Goal: Navigation & Orientation: Understand site structure

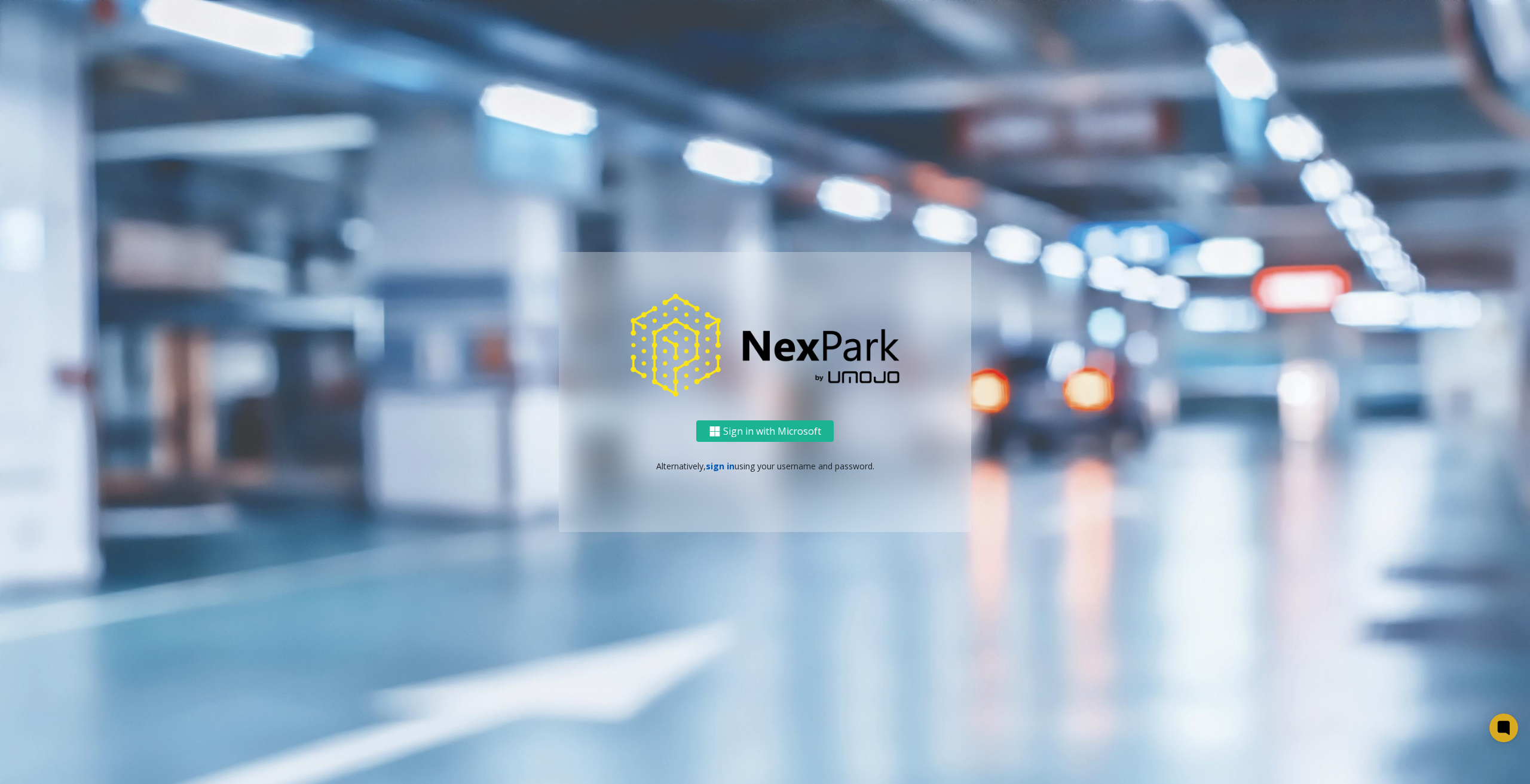
click at [731, 468] on link "sign in" at bounding box center [720, 466] width 29 height 12
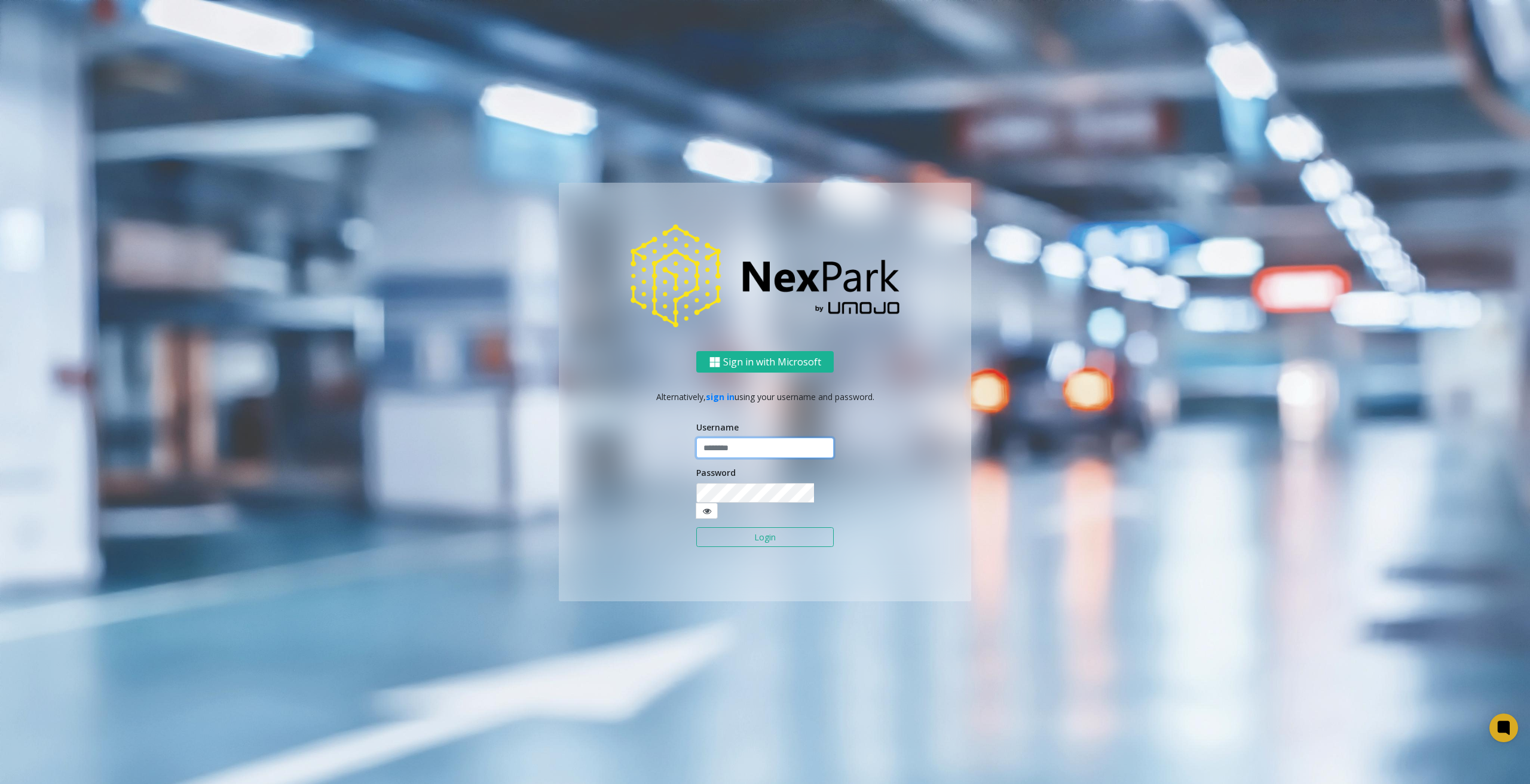
click at [769, 458] on input "text" at bounding box center [765, 448] width 138 height 21
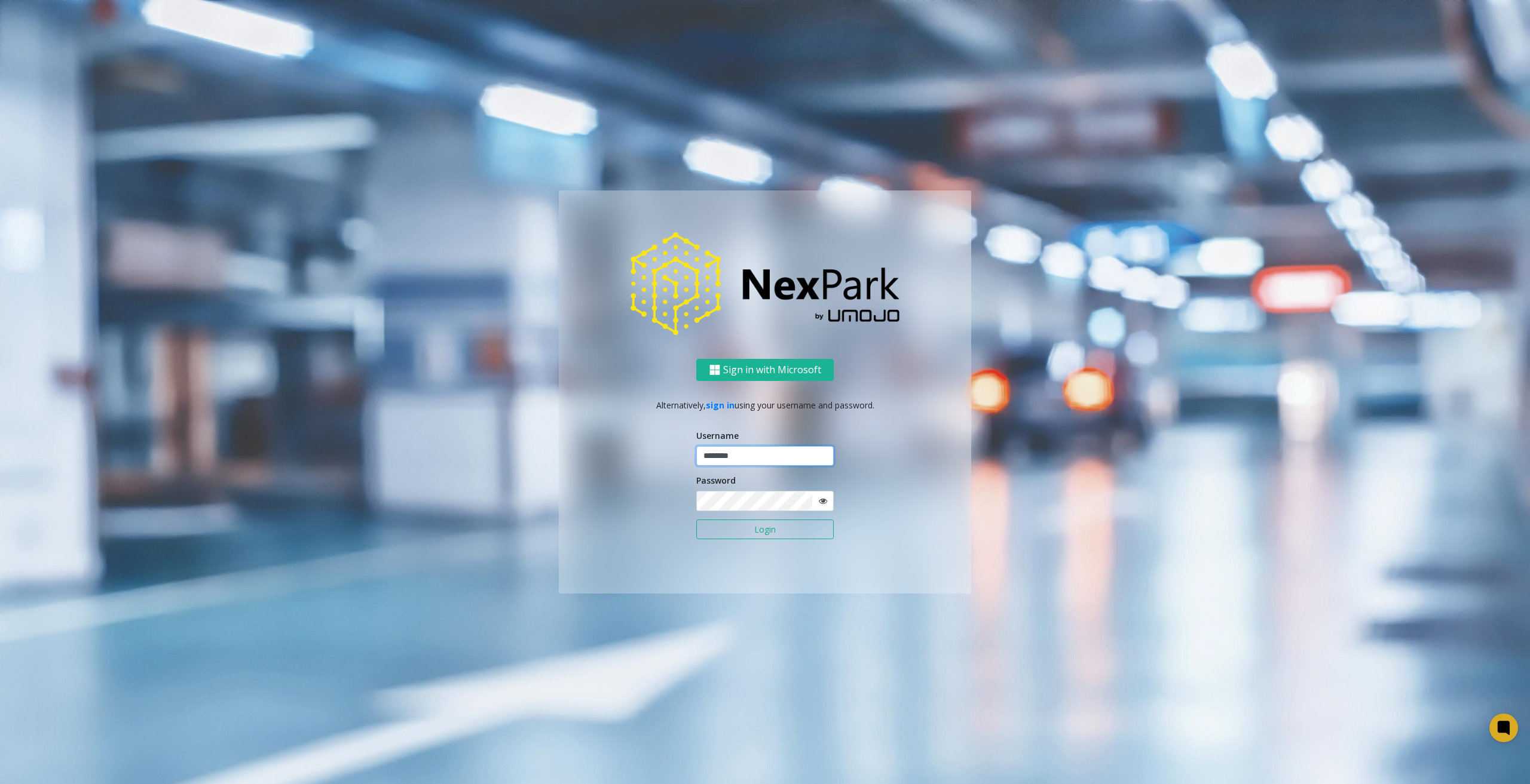
type input "********"
click at [760, 525] on button "Login" at bounding box center [765, 530] width 138 height 21
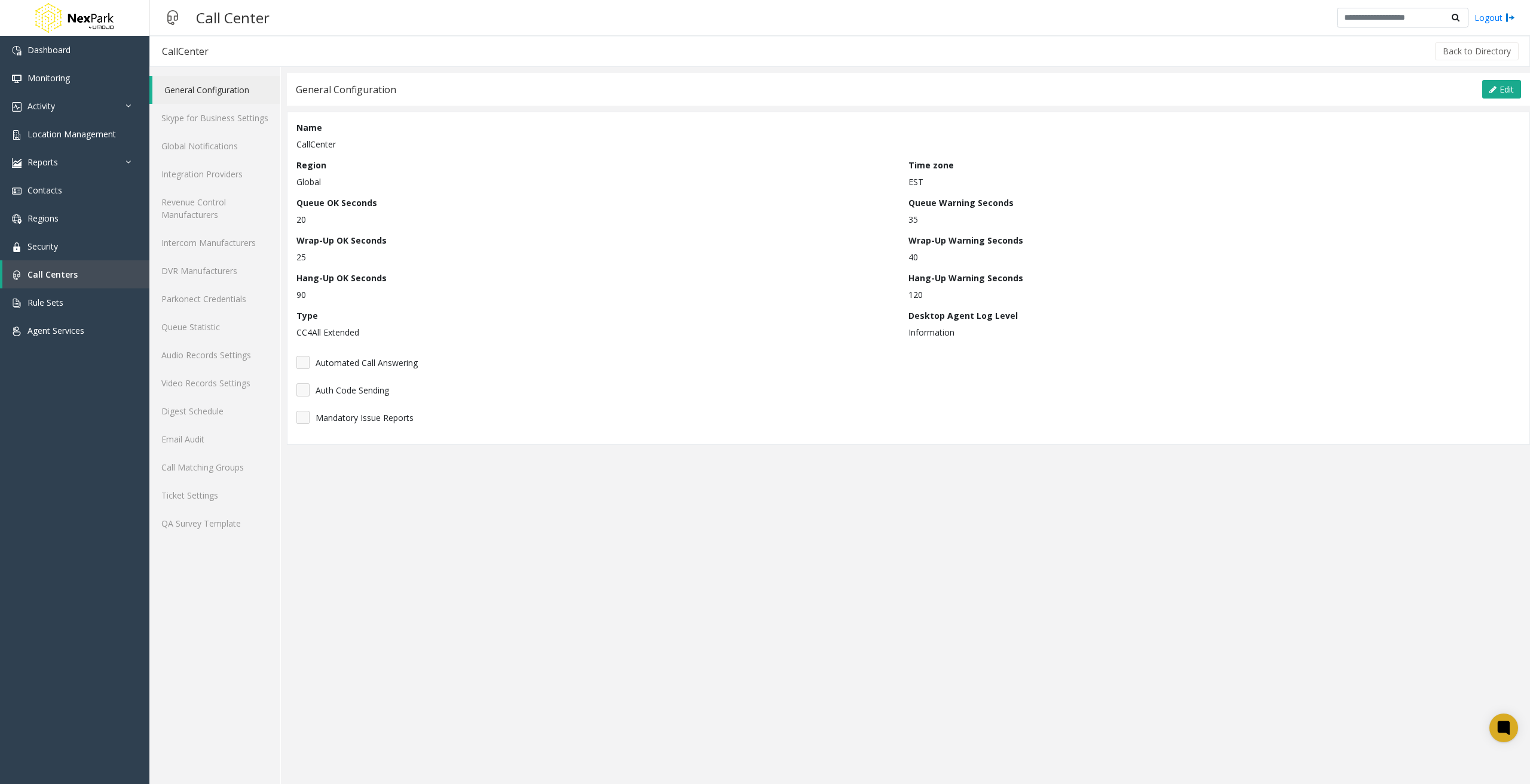
click at [833, 647] on app-call-center-configuration "General Configuration Edit Cancel Save Name CallCenter Region Global Time zone …" at bounding box center [908, 428] width 1243 height 712
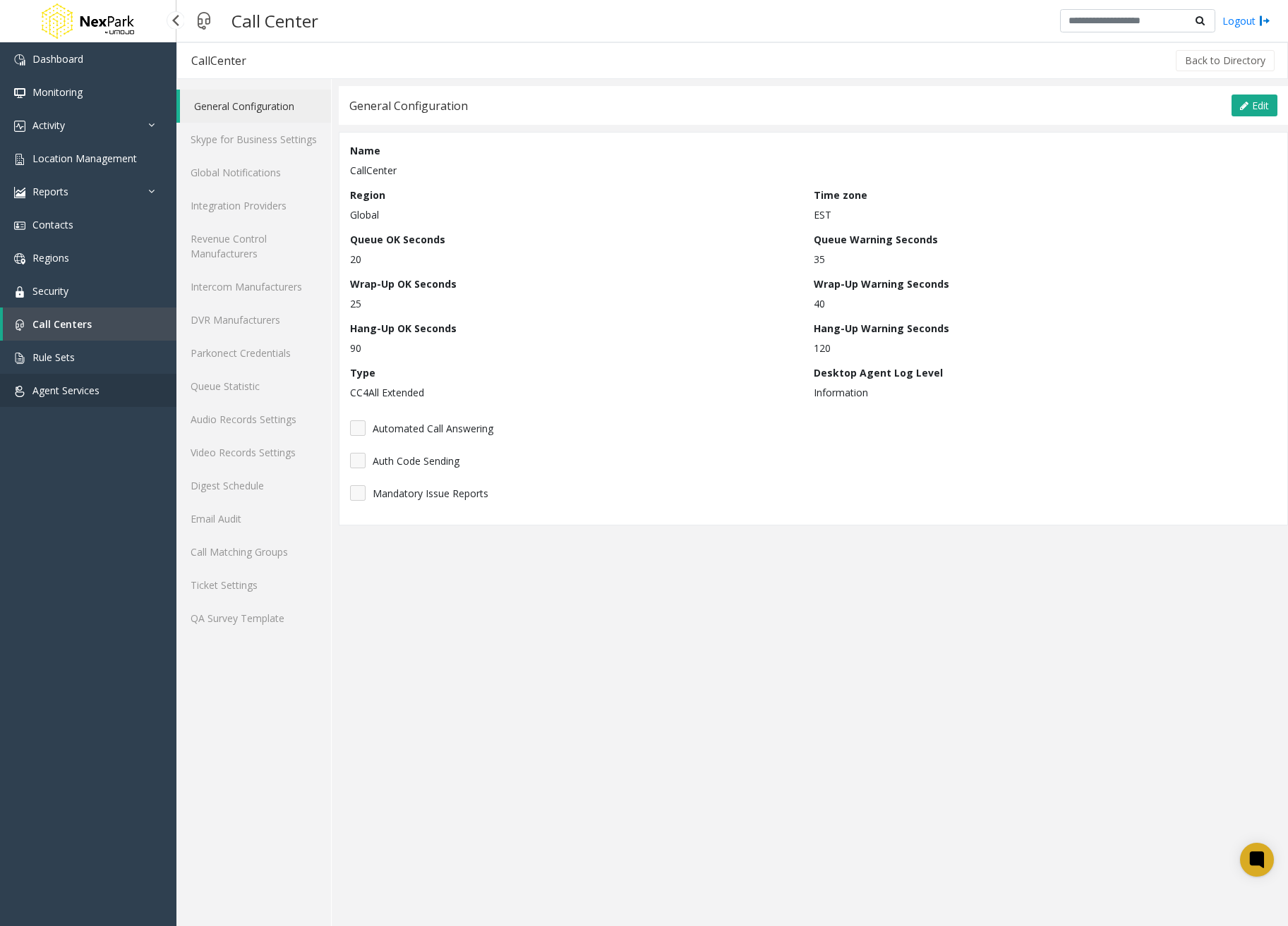
click at [127, 394] on link "Agent Services" at bounding box center [88, 390] width 176 height 33
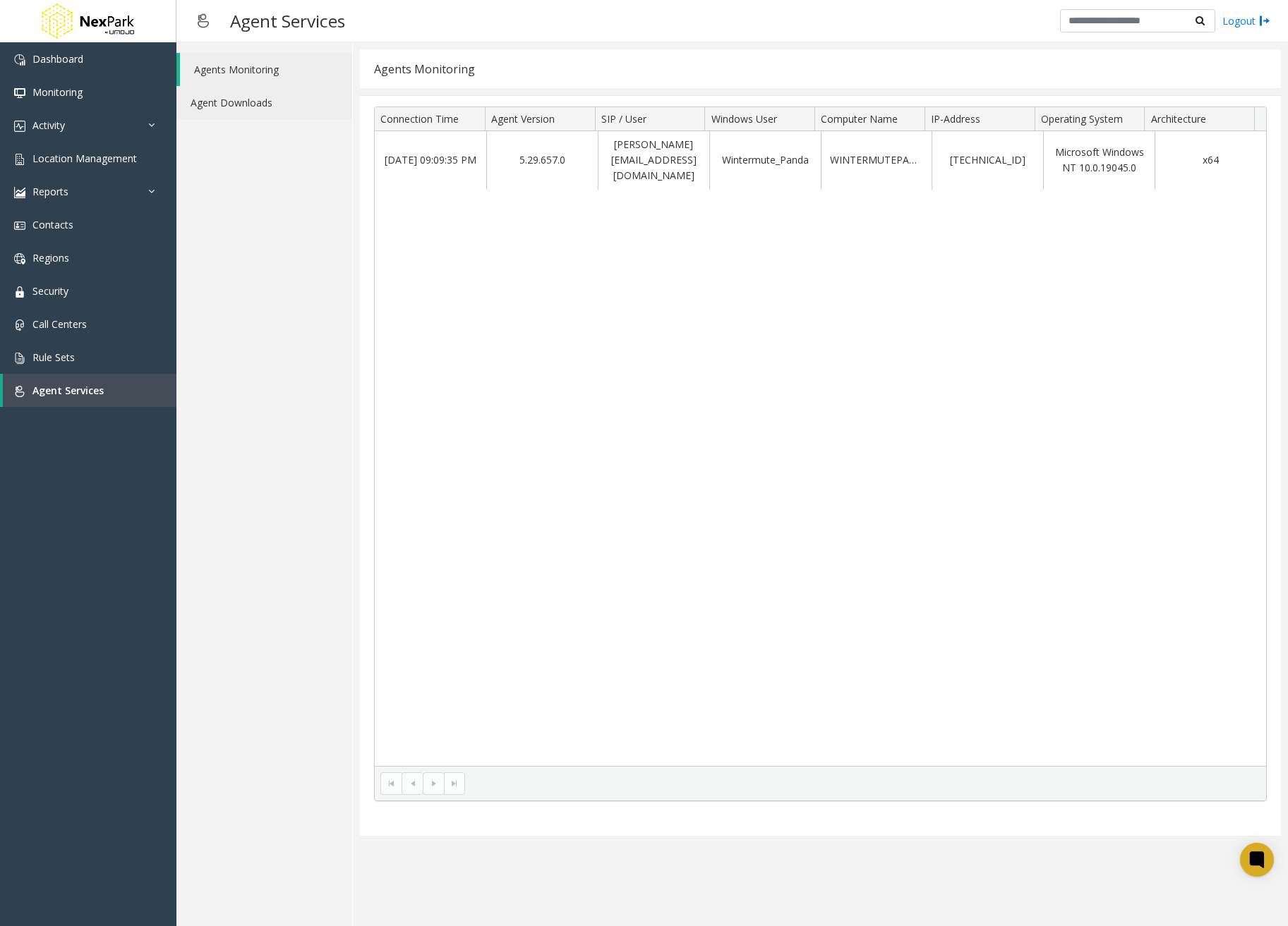
click at [297, 111] on link "Agent Downloads" at bounding box center [264, 102] width 176 height 33
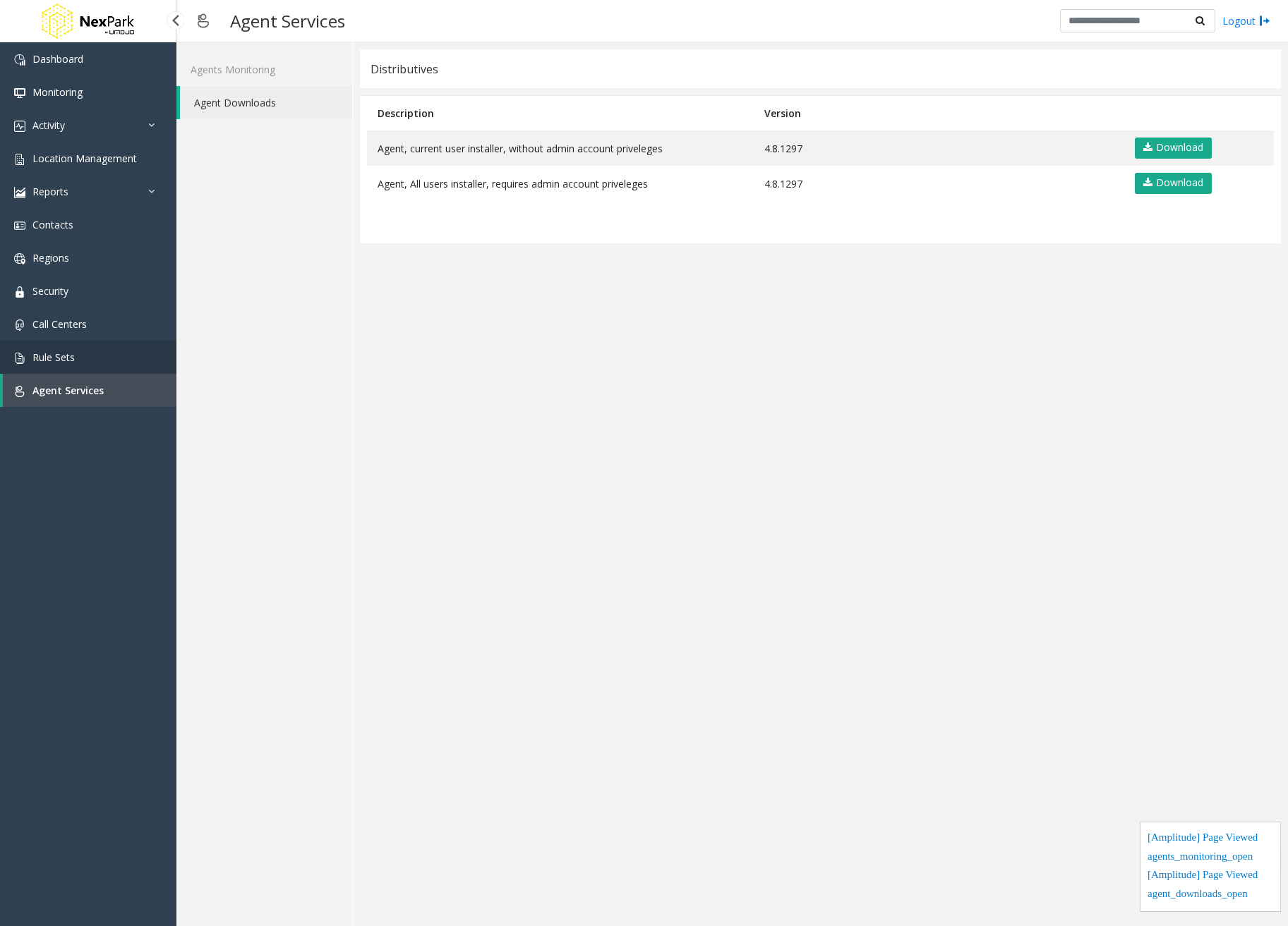
click at [57, 346] on link "Rule Sets" at bounding box center [88, 357] width 176 height 33
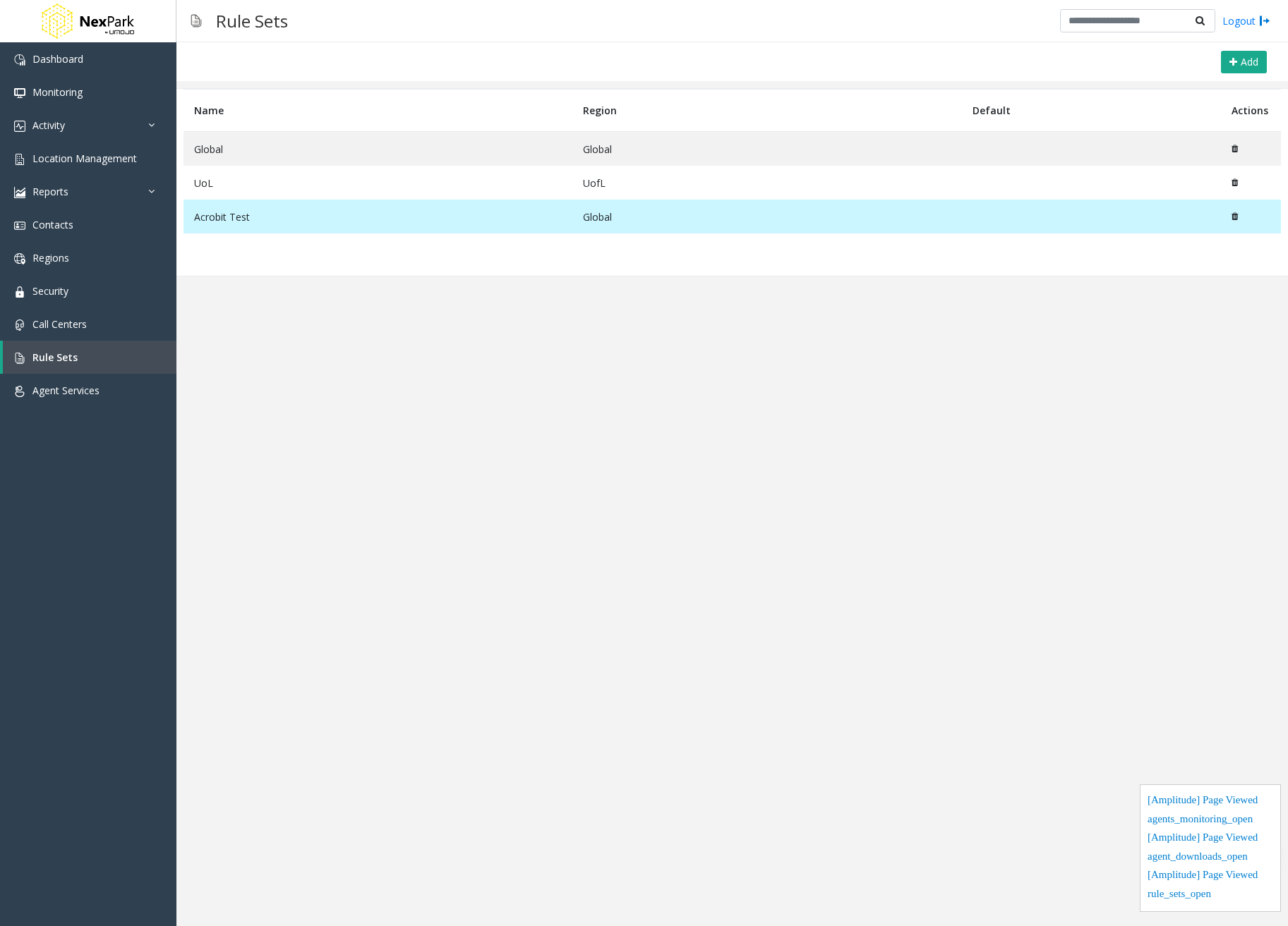
click at [238, 218] on td "Acrobit Test" at bounding box center [378, 216] width 389 height 34
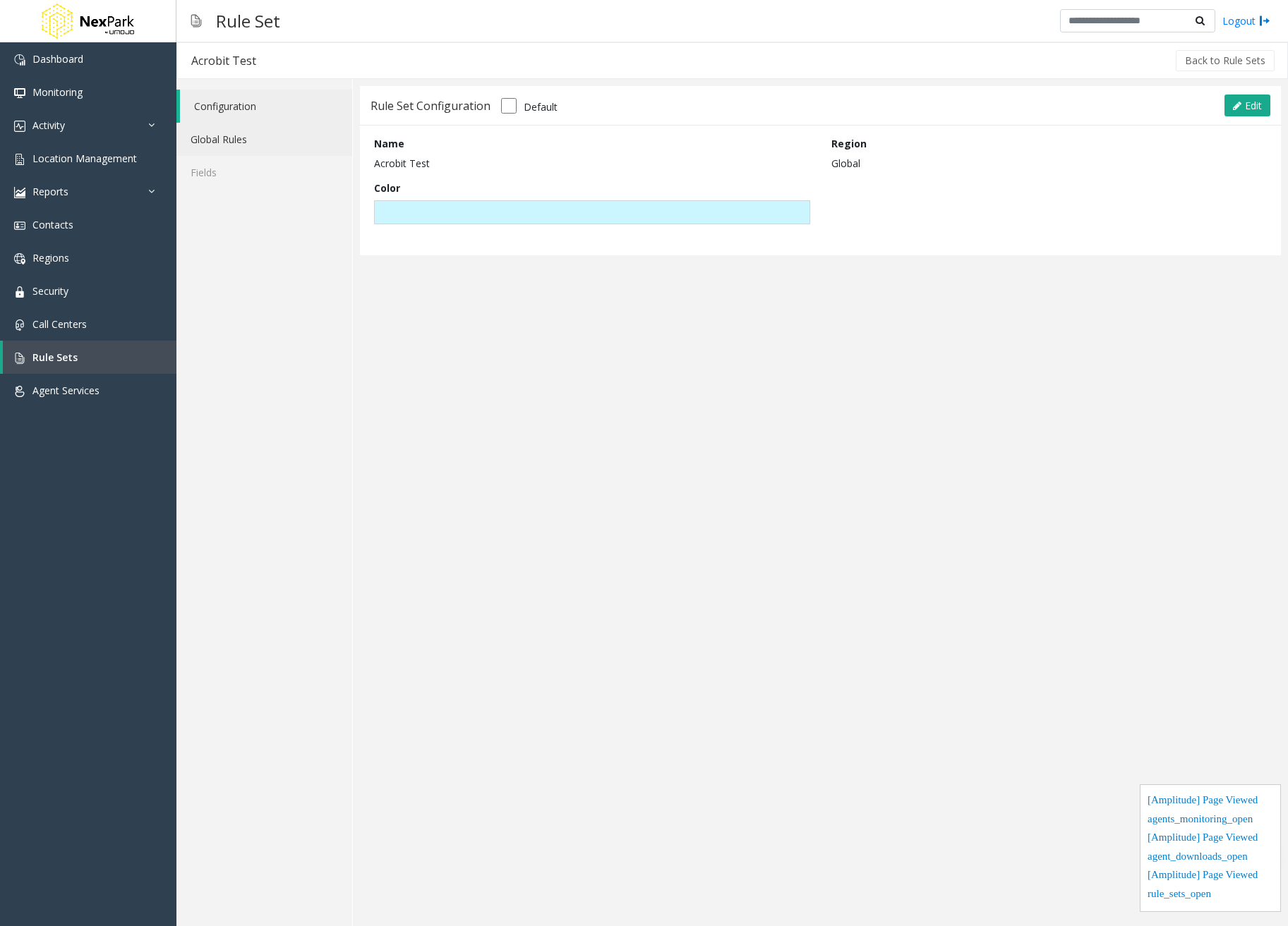
click at [230, 143] on link "Global Rules" at bounding box center [264, 139] width 176 height 33
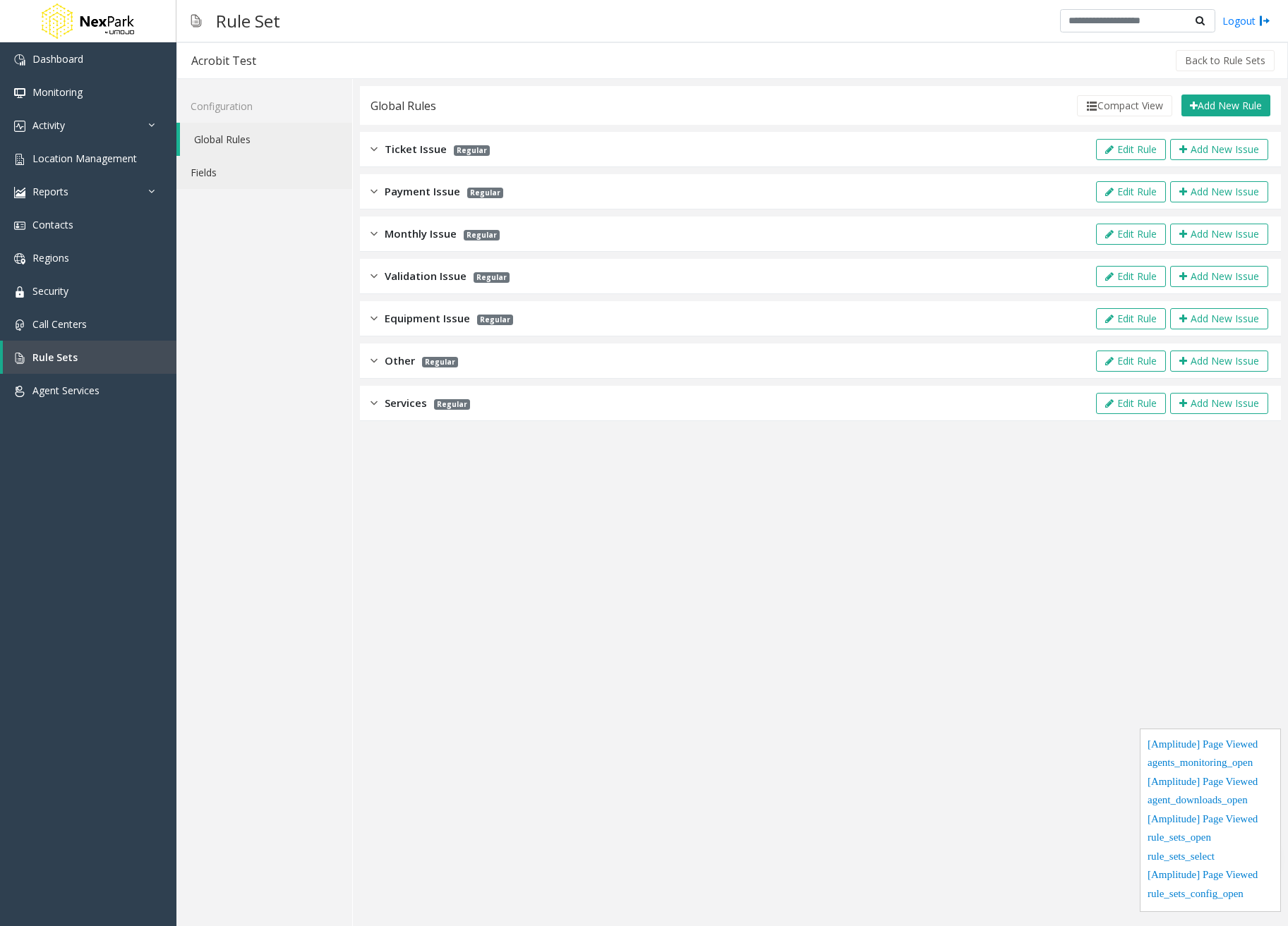
click at [230, 170] on link "Fields" at bounding box center [264, 172] width 176 height 33
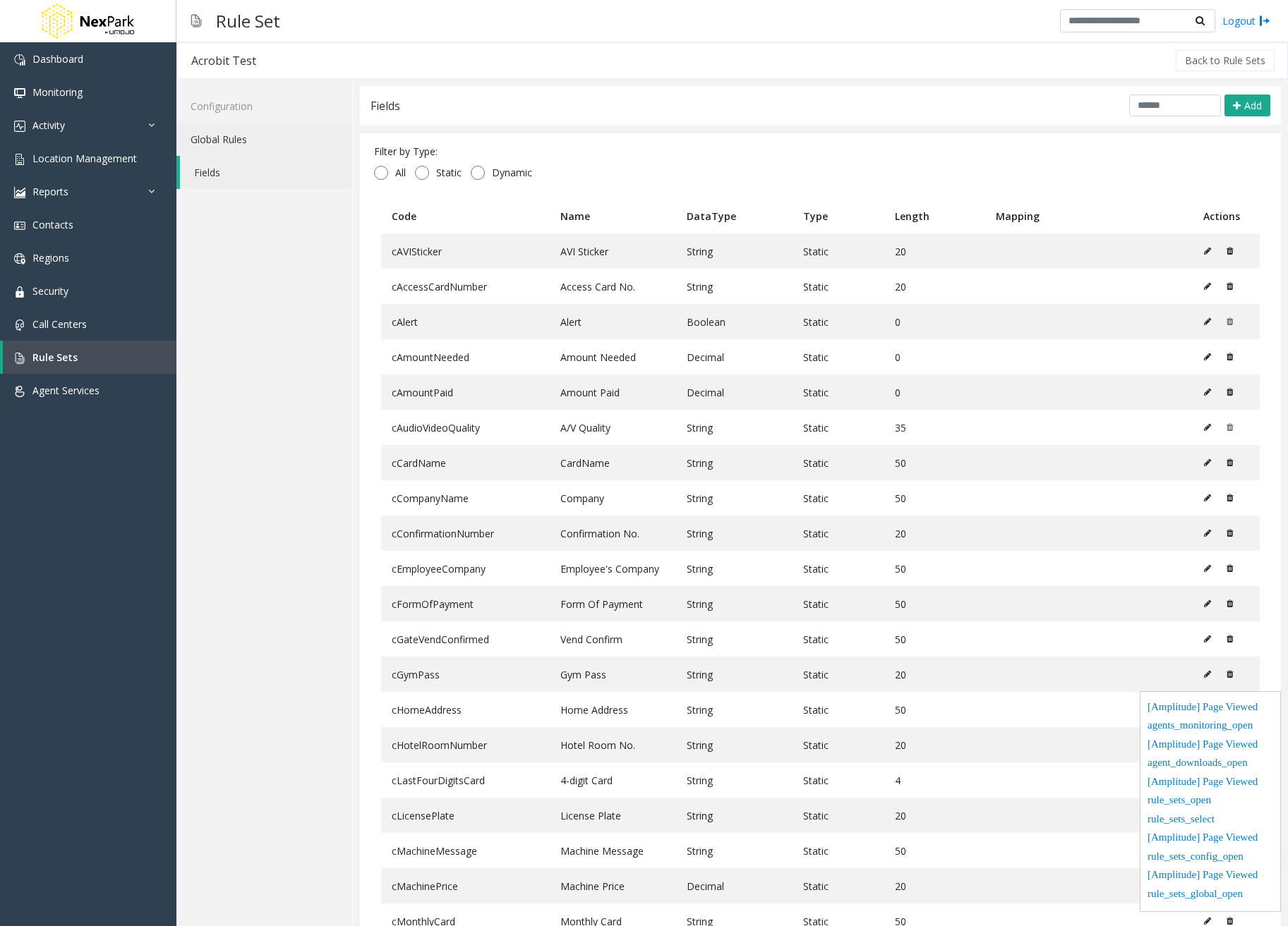
click at [236, 144] on link "Global Rules" at bounding box center [264, 139] width 176 height 33
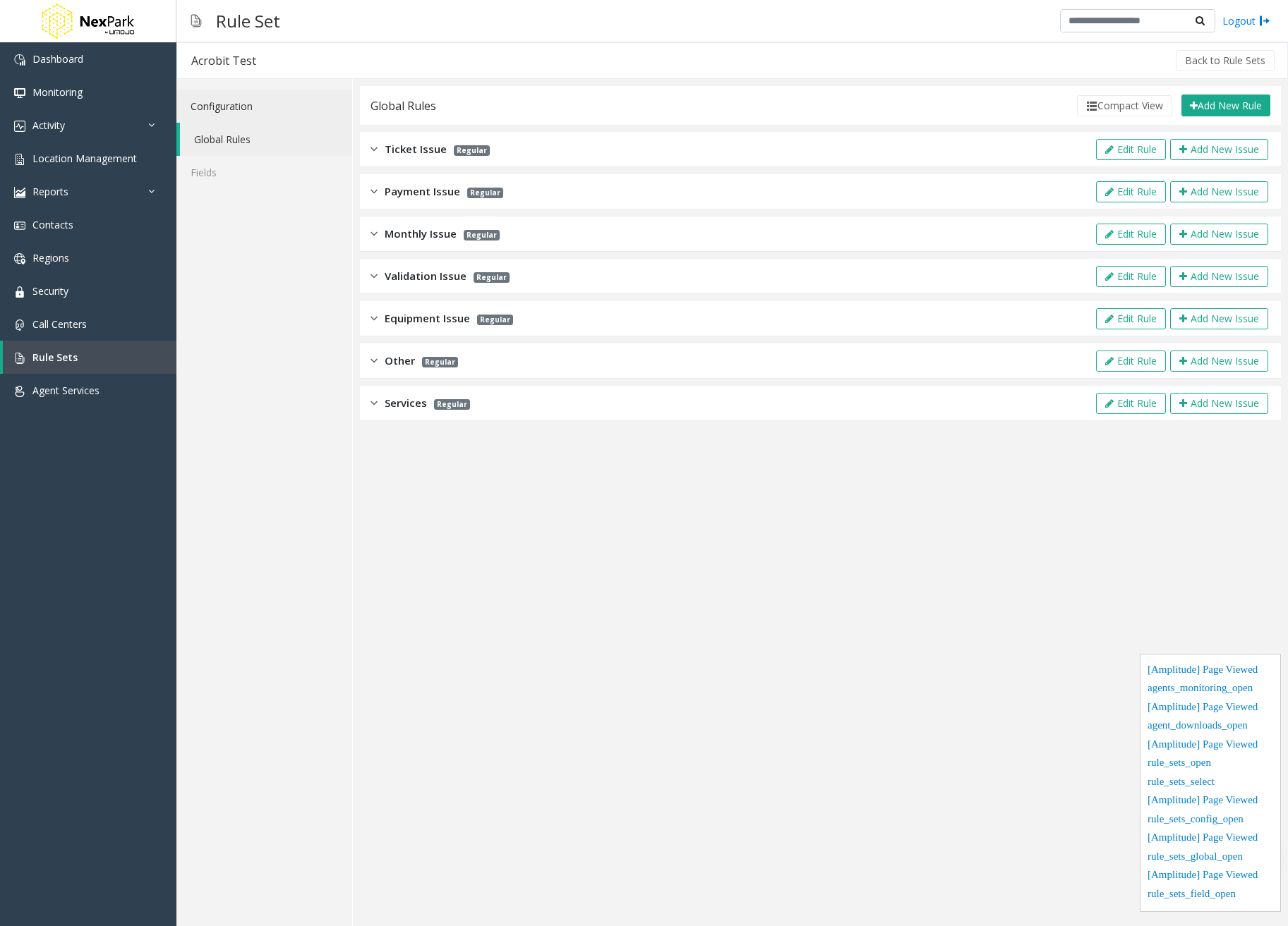
click at [240, 111] on link "Configuration" at bounding box center [264, 106] width 176 height 33
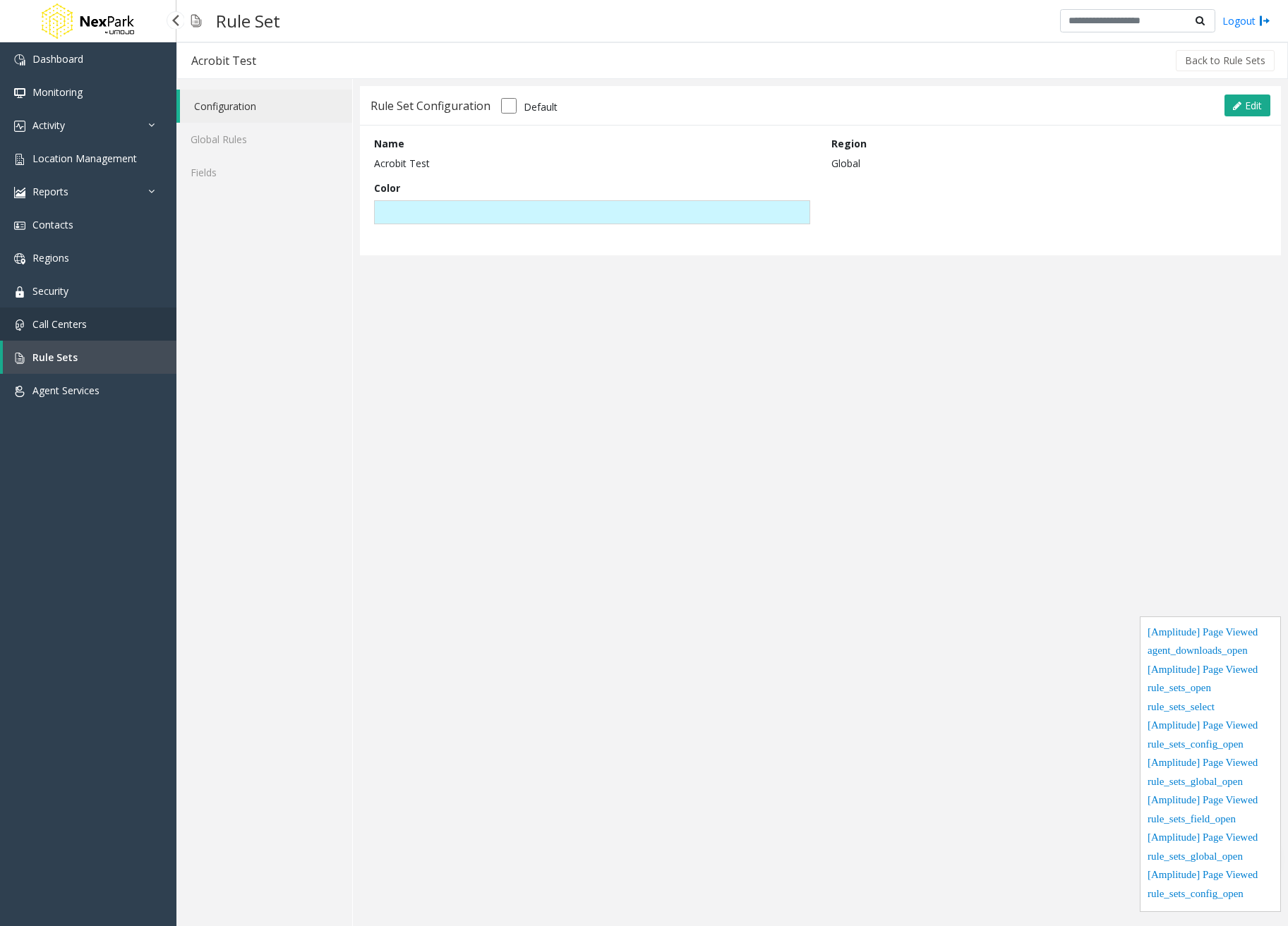
click at [74, 328] on span "Call Centers" at bounding box center [59, 324] width 54 height 14
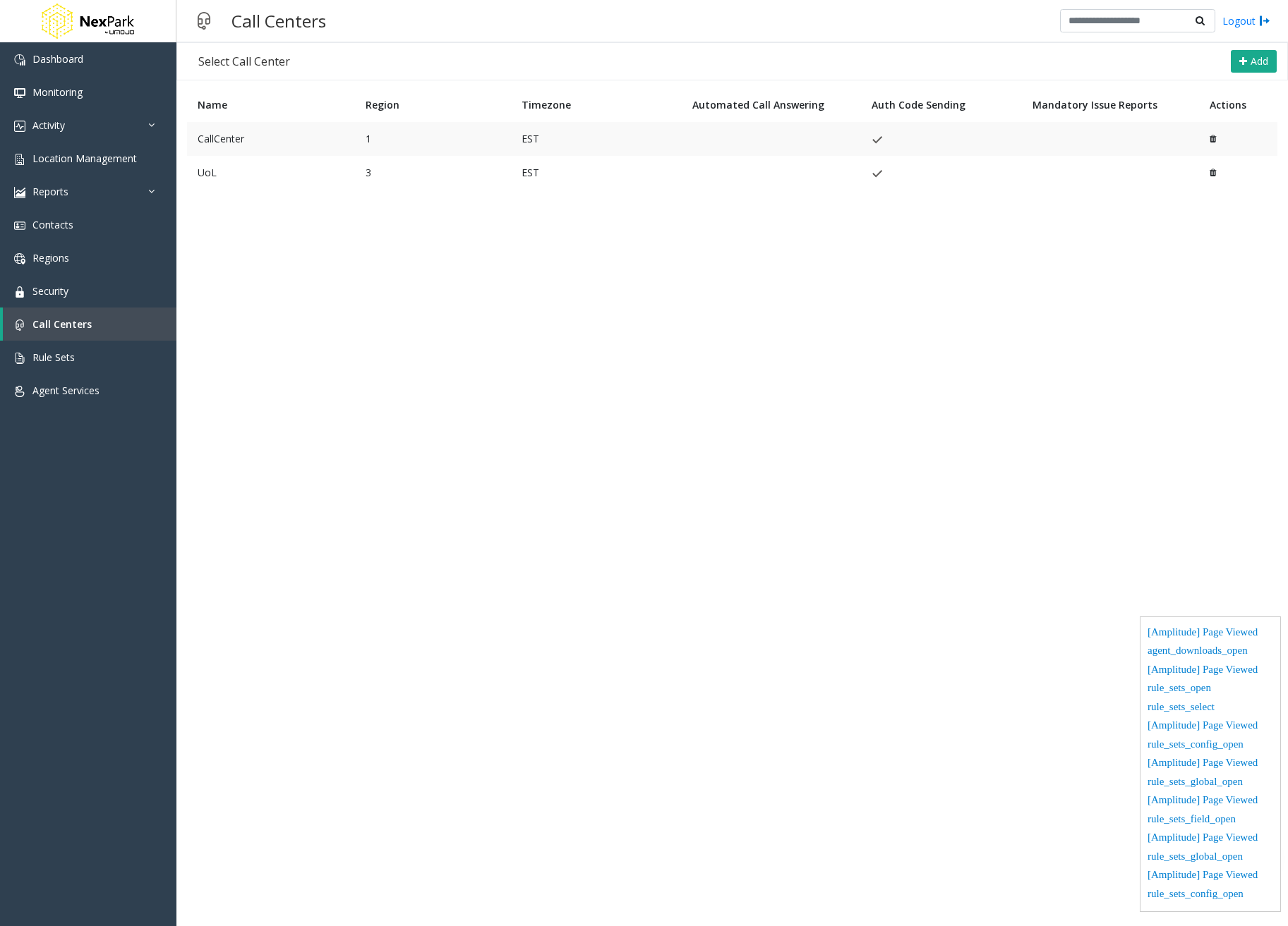
click at [250, 143] on td "CallCenter" at bounding box center [270, 138] width 168 height 34
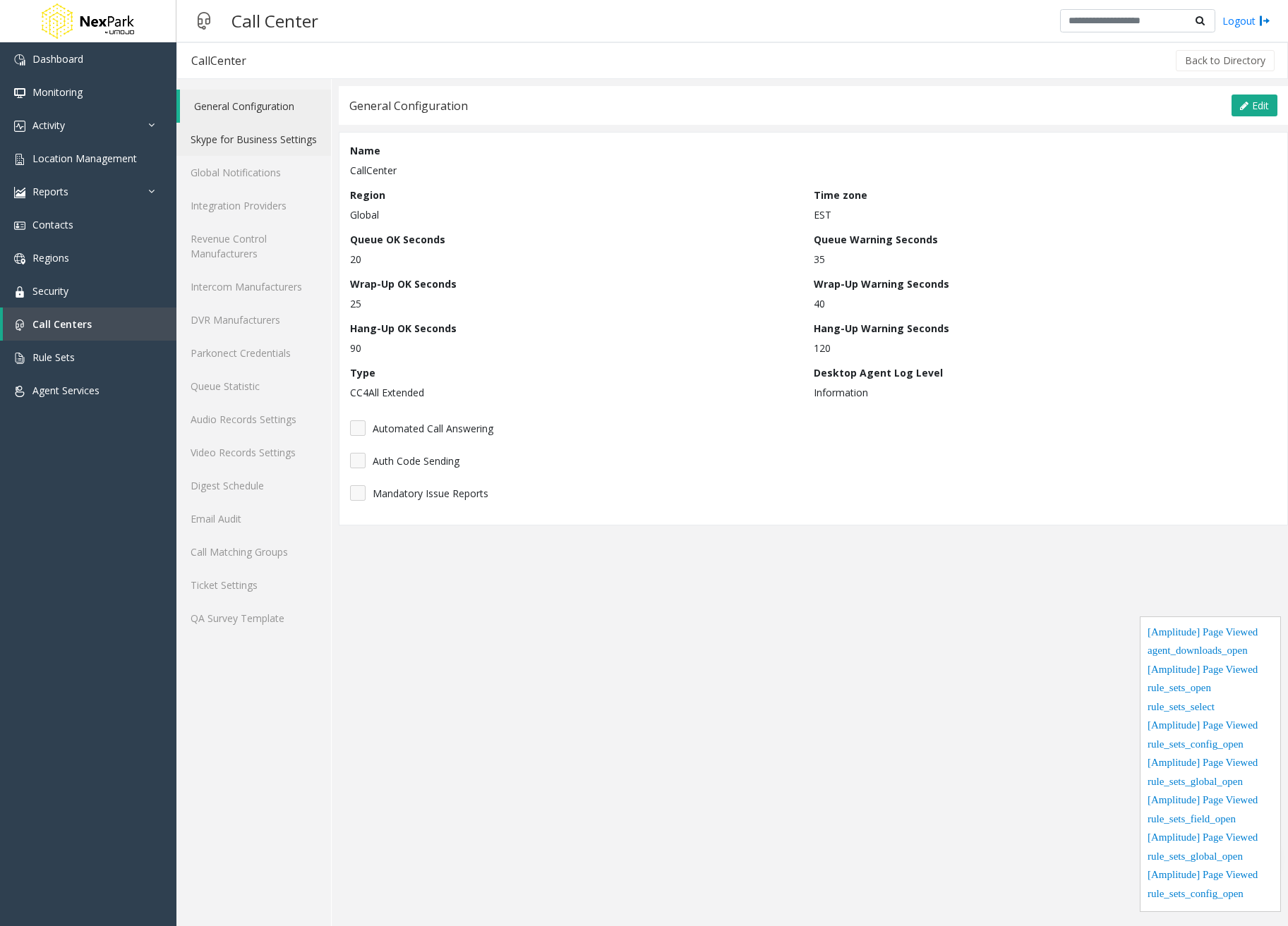
click at [259, 128] on link "Skype for Business Settings" at bounding box center [253, 139] width 155 height 33
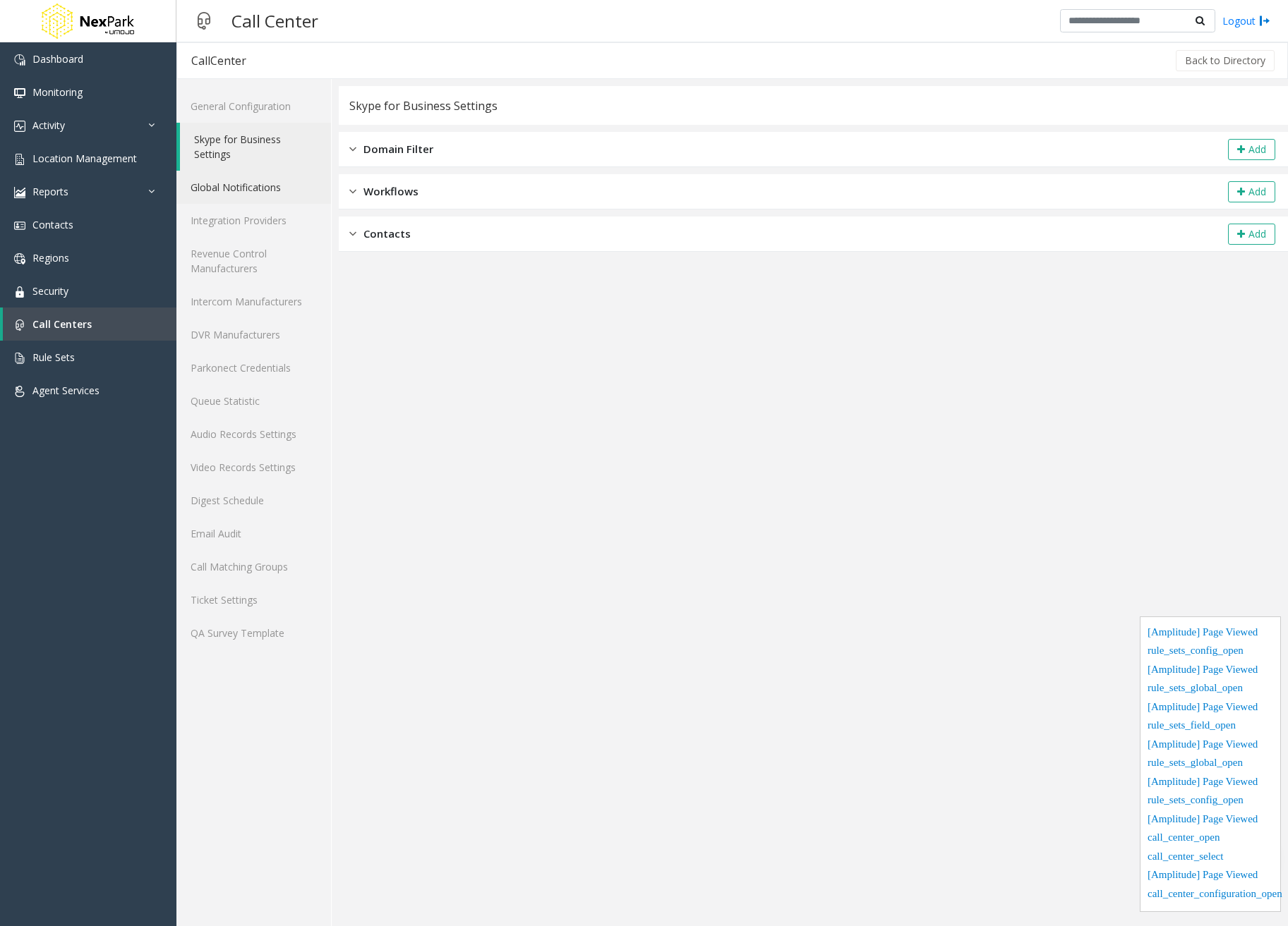
click at [263, 189] on link "Global Notifications" at bounding box center [253, 188] width 155 height 33
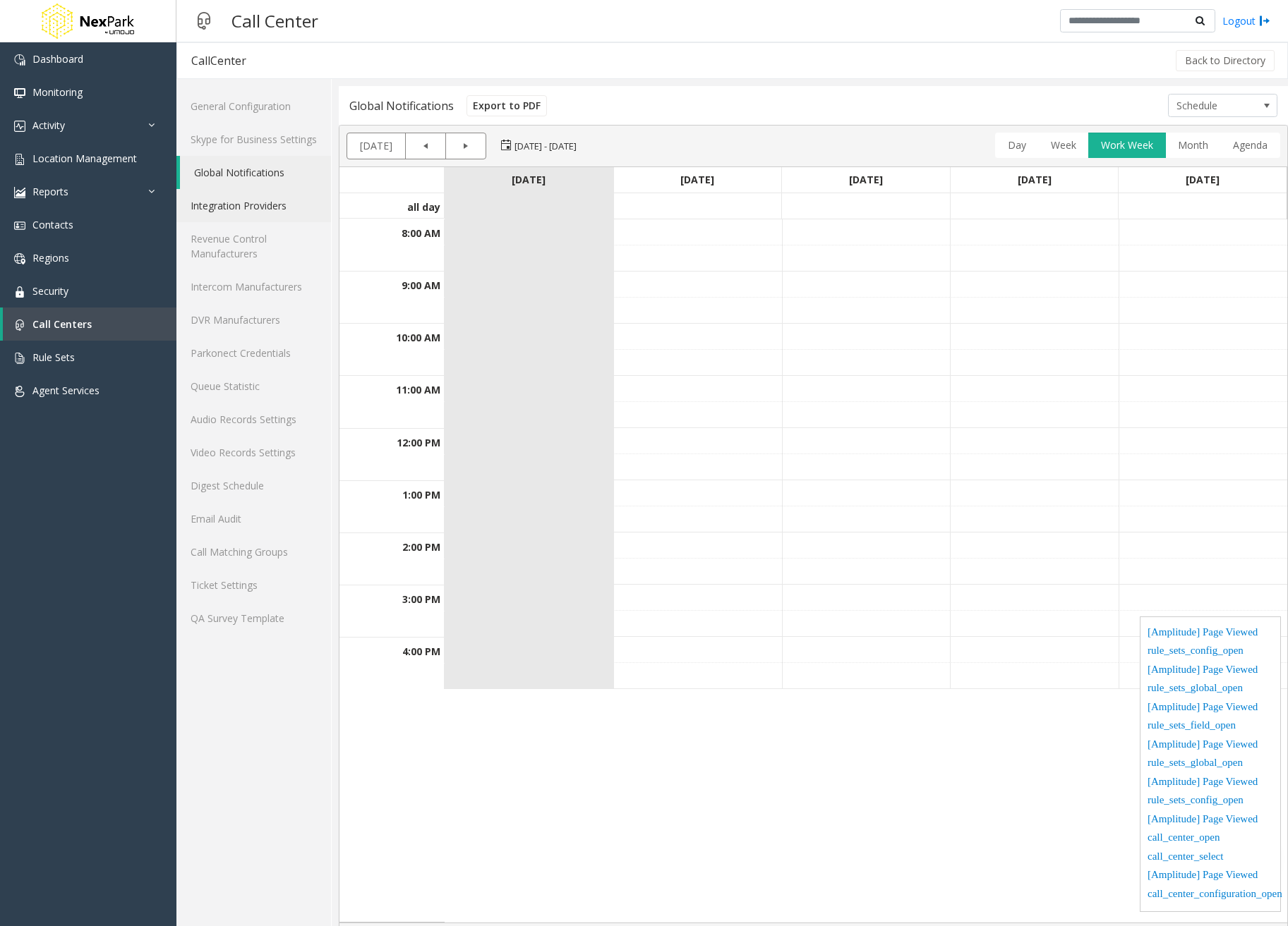
click at [264, 209] on link "Integration Providers" at bounding box center [253, 205] width 155 height 33
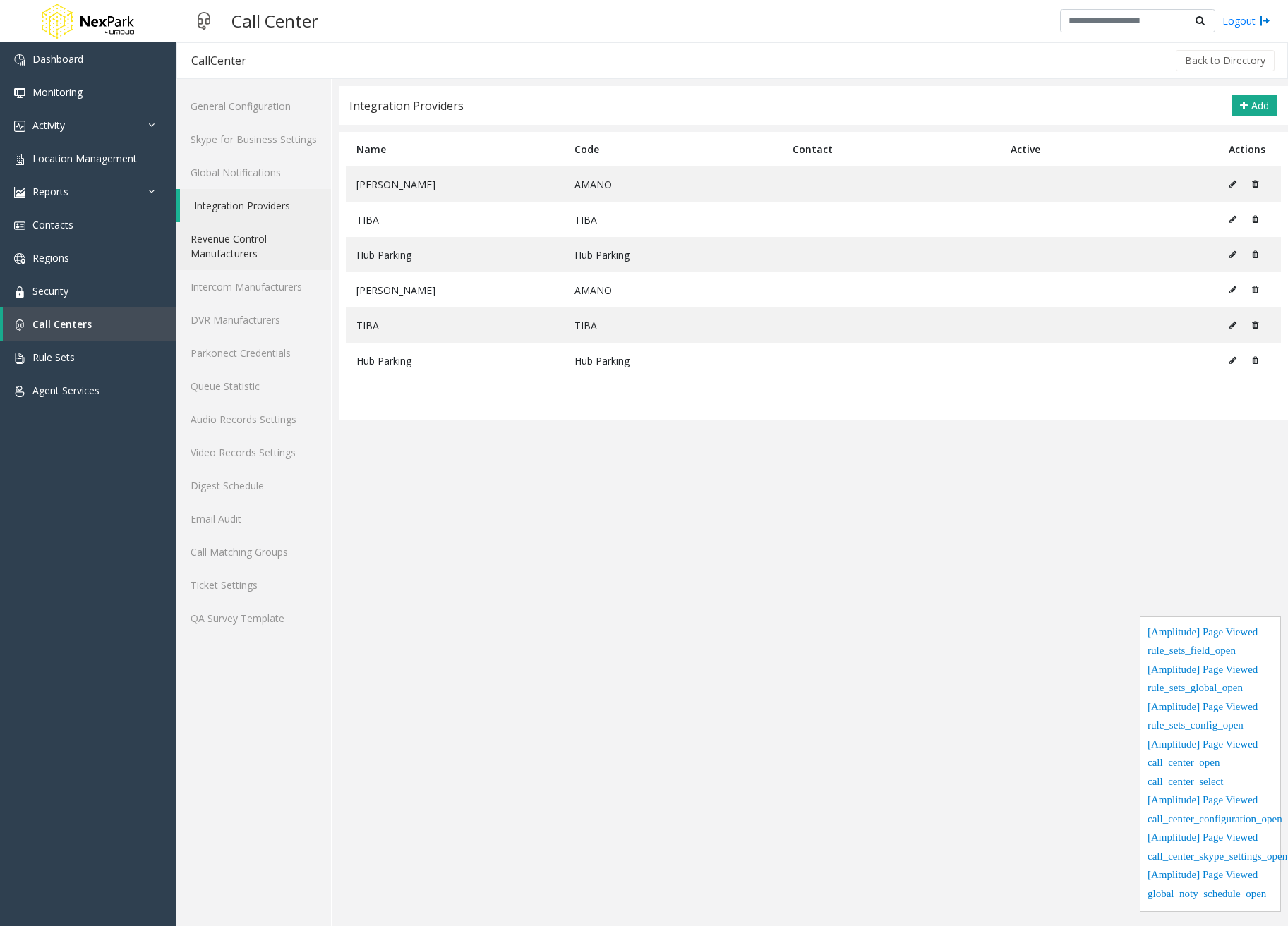
click at [268, 243] on link "Revenue Control Manufacturers" at bounding box center [253, 245] width 155 height 48
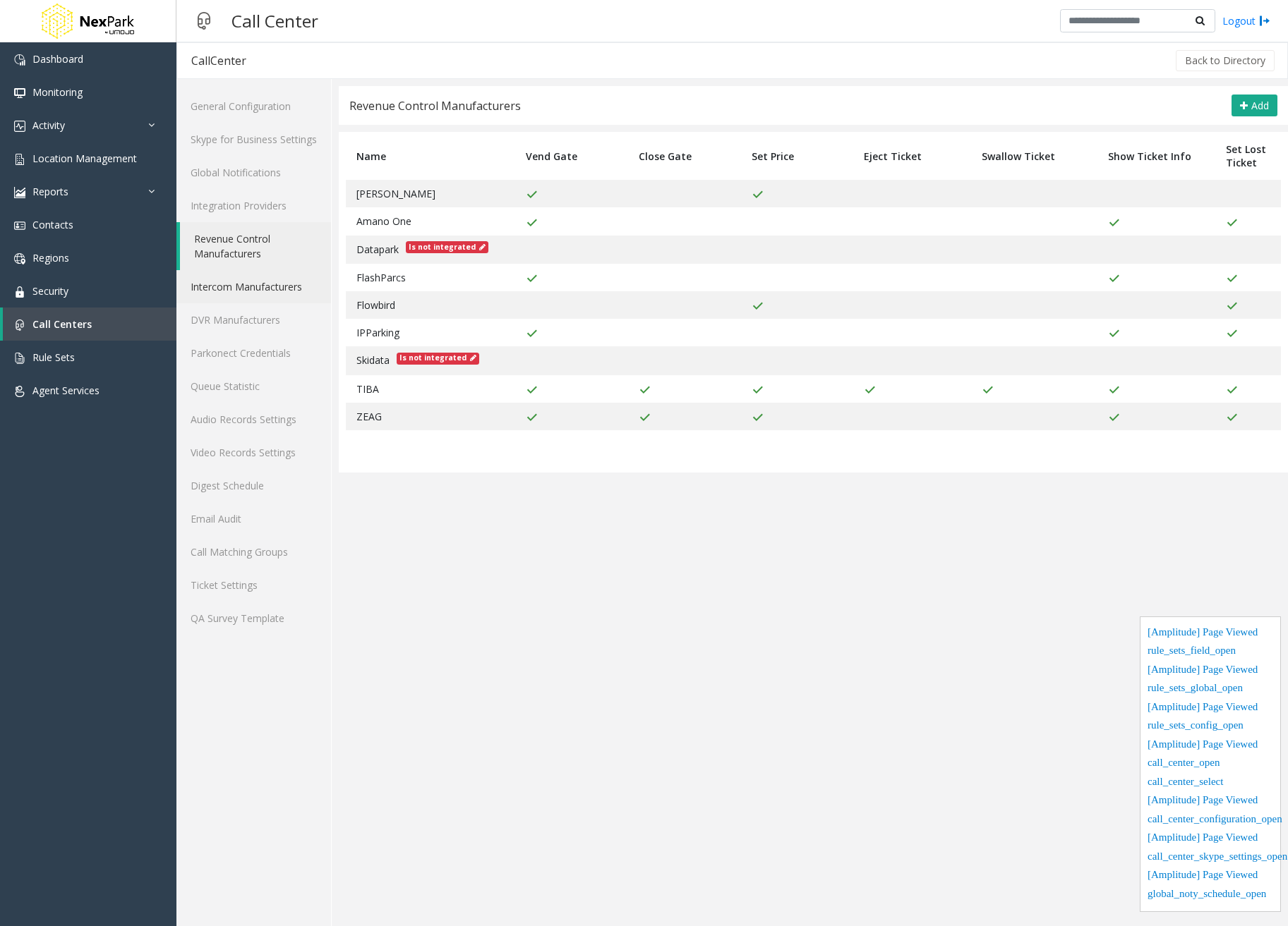
click at [269, 281] on link "Intercom Manufacturers" at bounding box center [253, 287] width 155 height 33
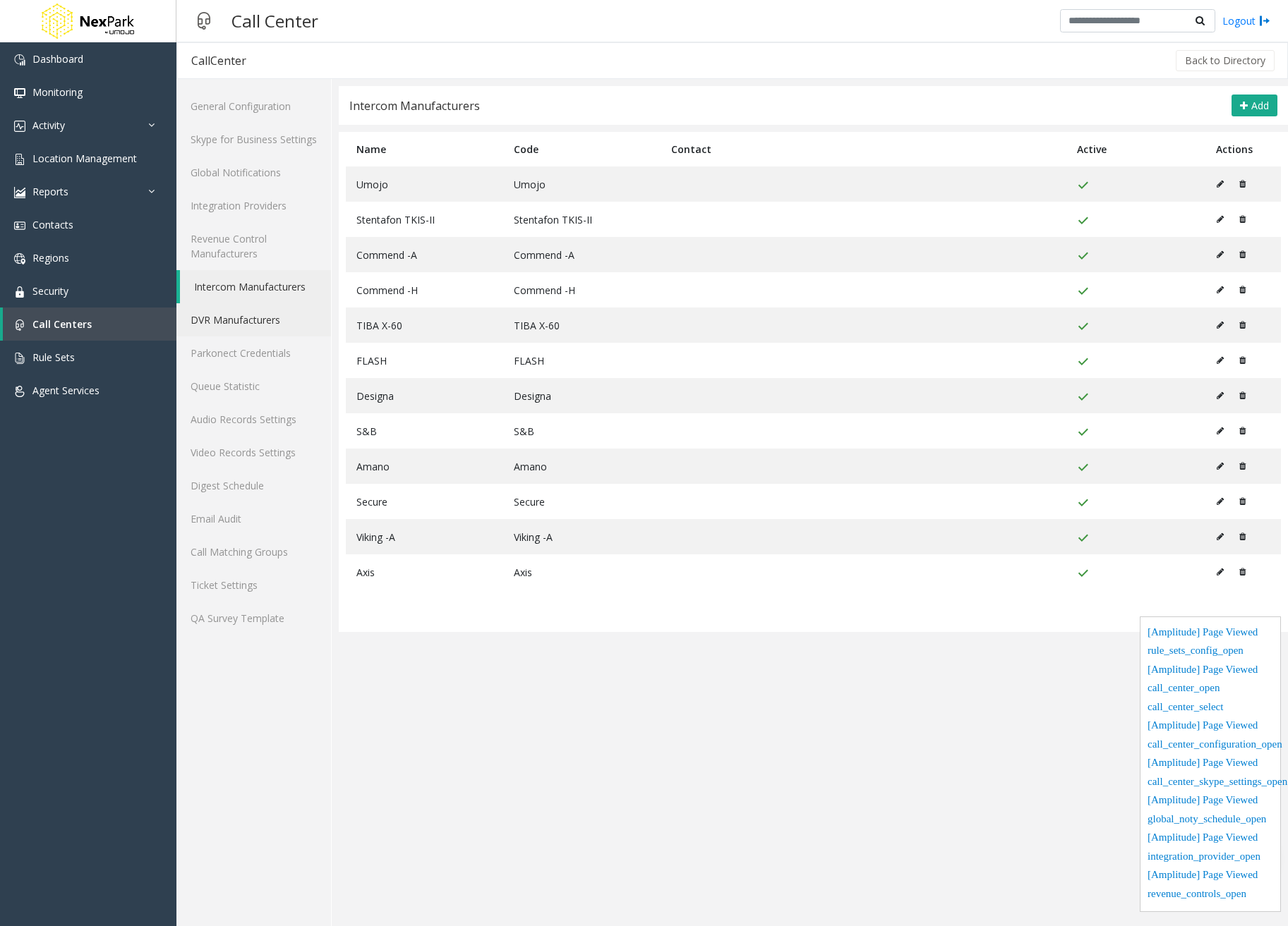
click at [267, 319] on link "DVR Manufacturers" at bounding box center [253, 320] width 155 height 33
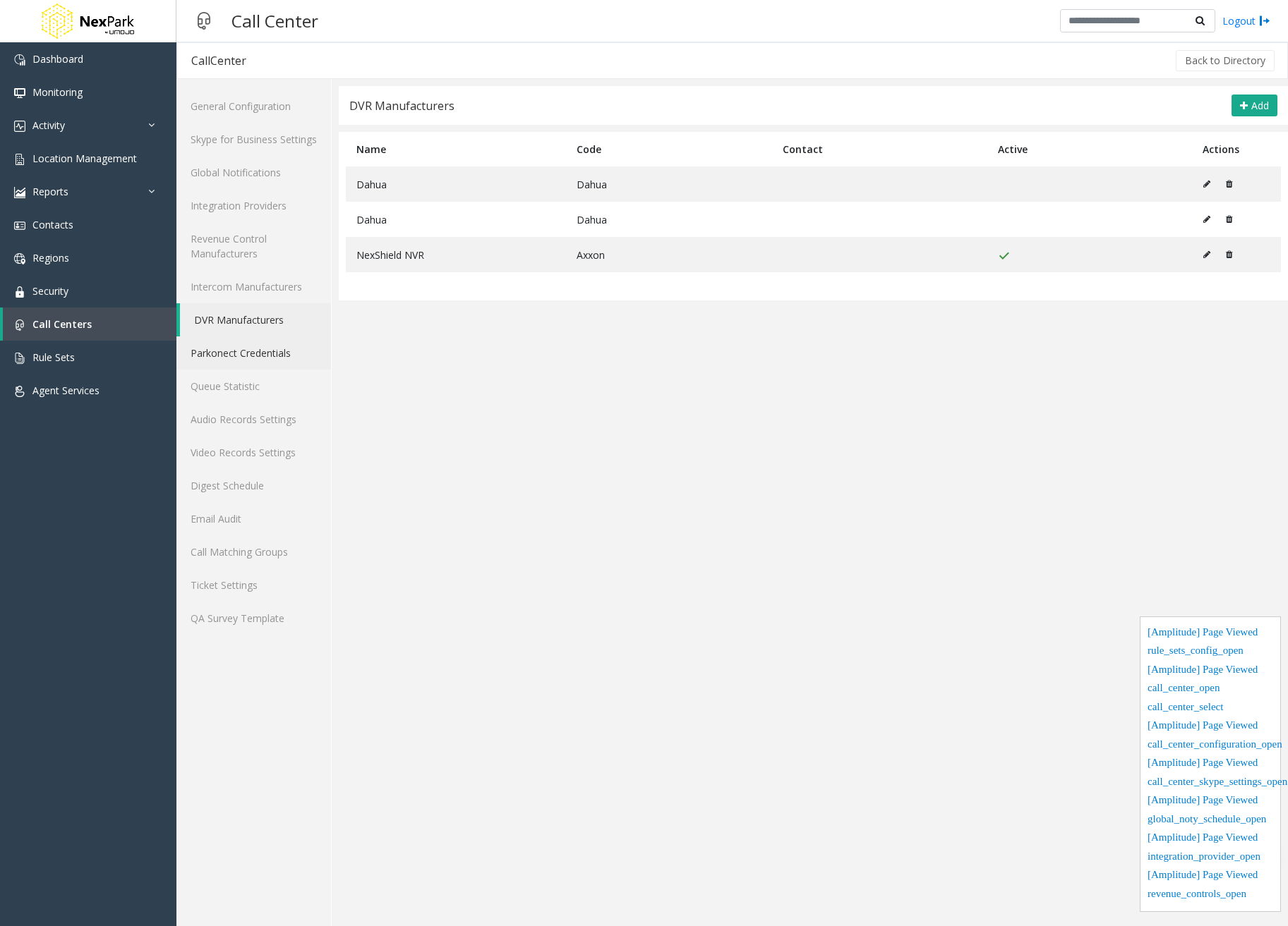
click at [264, 347] on link "Parkonect Credentials" at bounding box center [253, 353] width 155 height 33
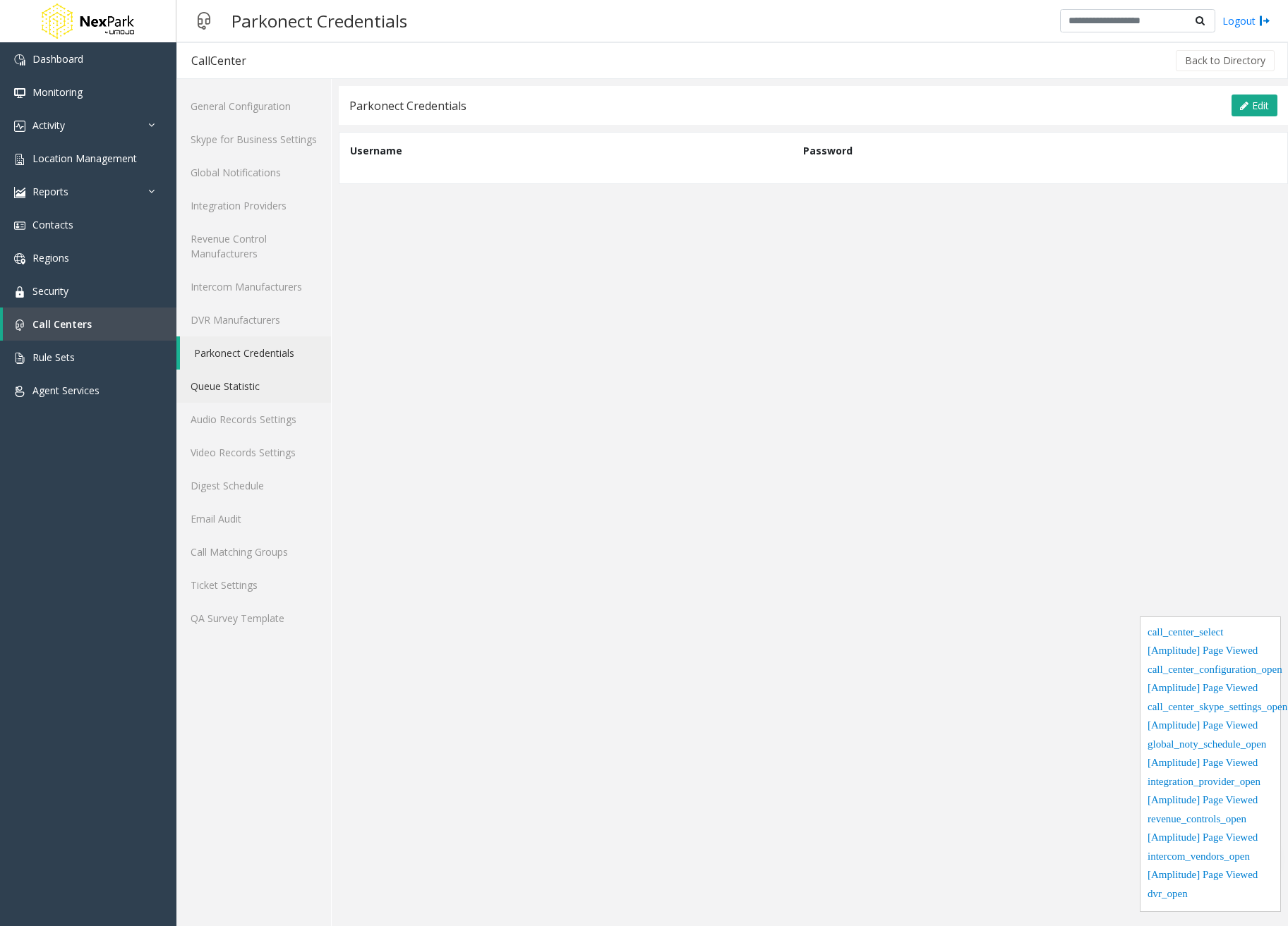
click at [264, 382] on link "Queue Statistic" at bounding box center [253, 386] width 155 height 33
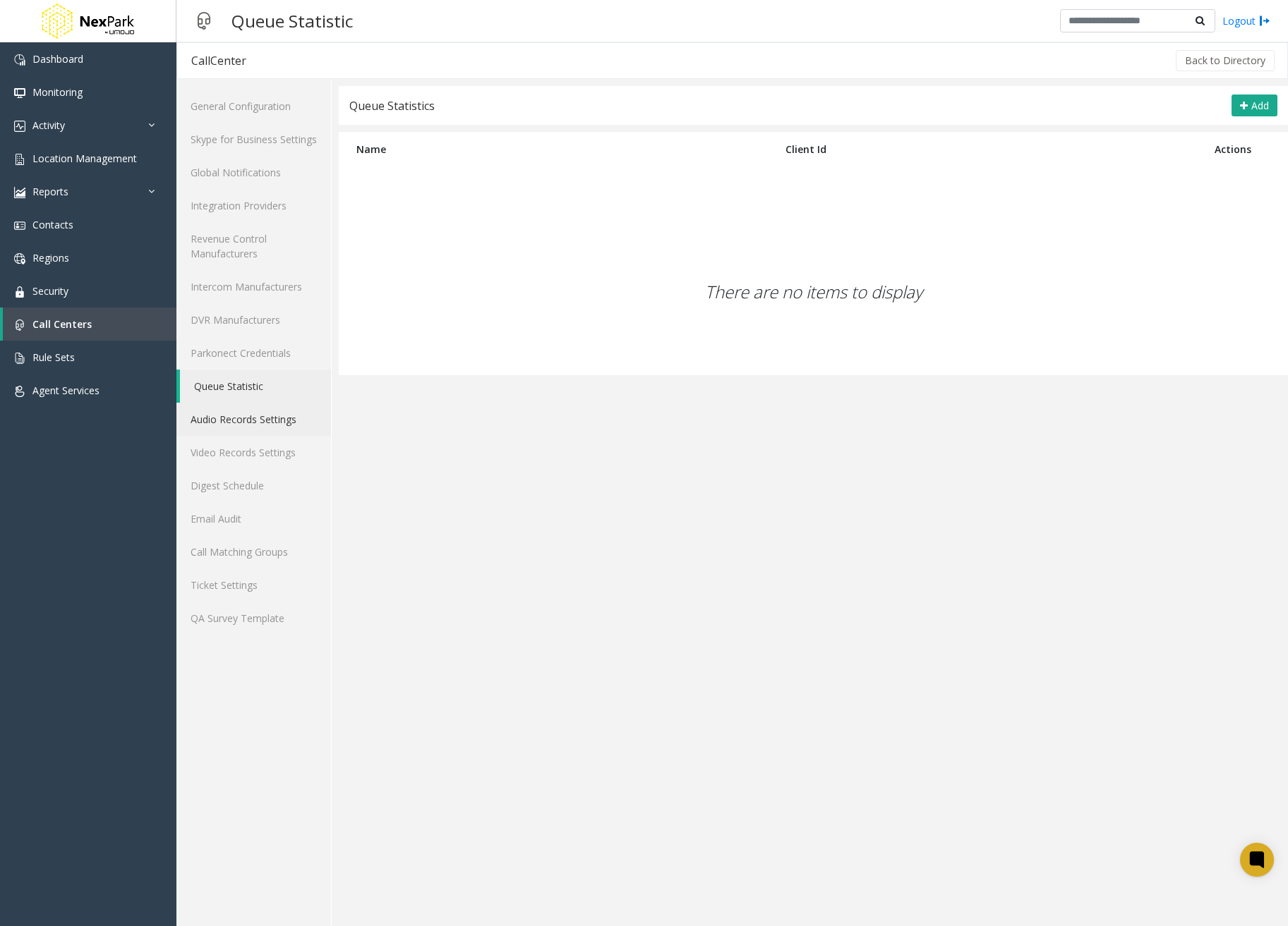
click at [265, 419] on link "Audio Records Settings" at bounding box center [253, 419] width 155 height 33
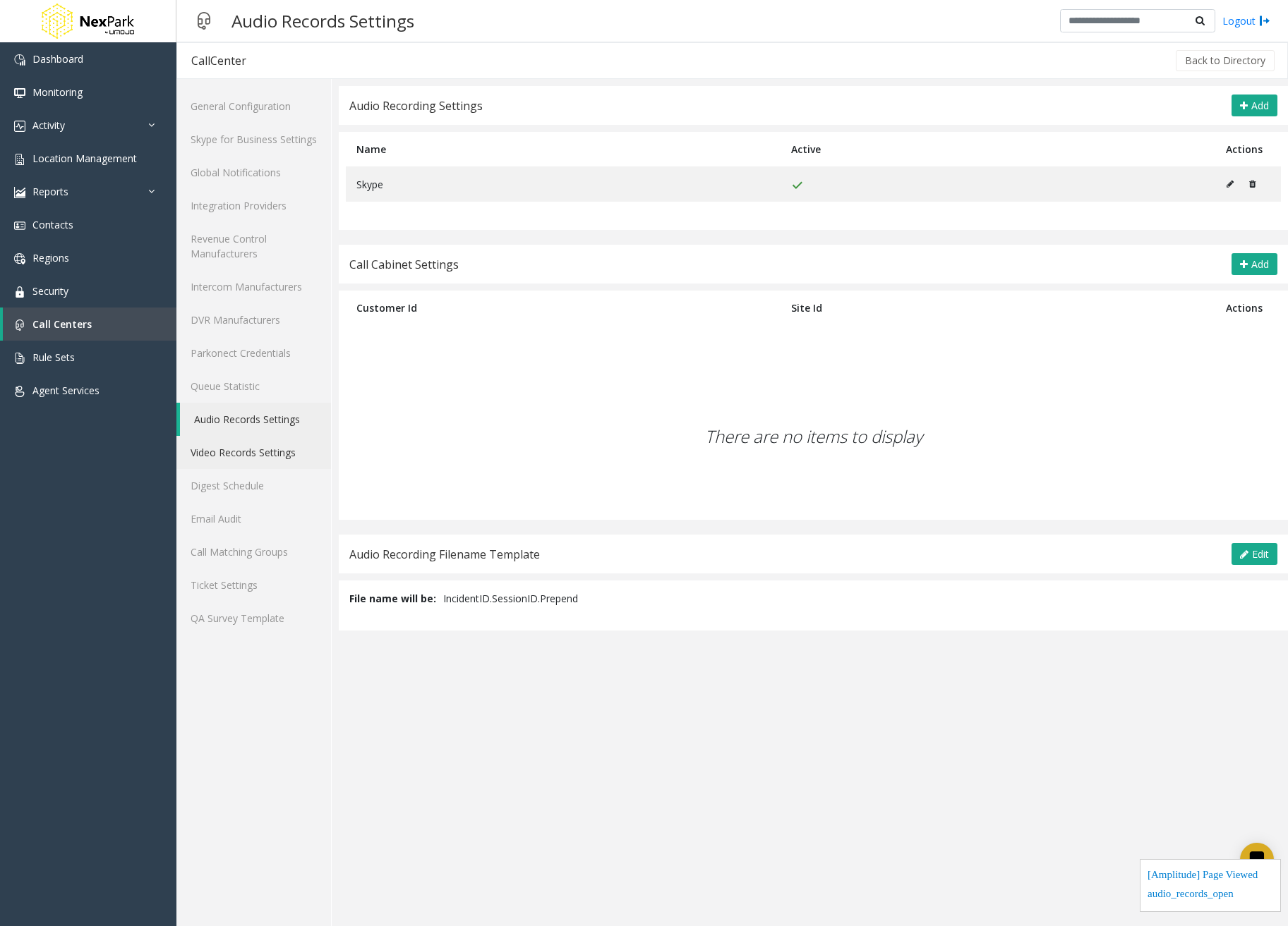
click at [273, 463] on link "Video Records Settings" at bounding box center [253, 452] width 155 height 33
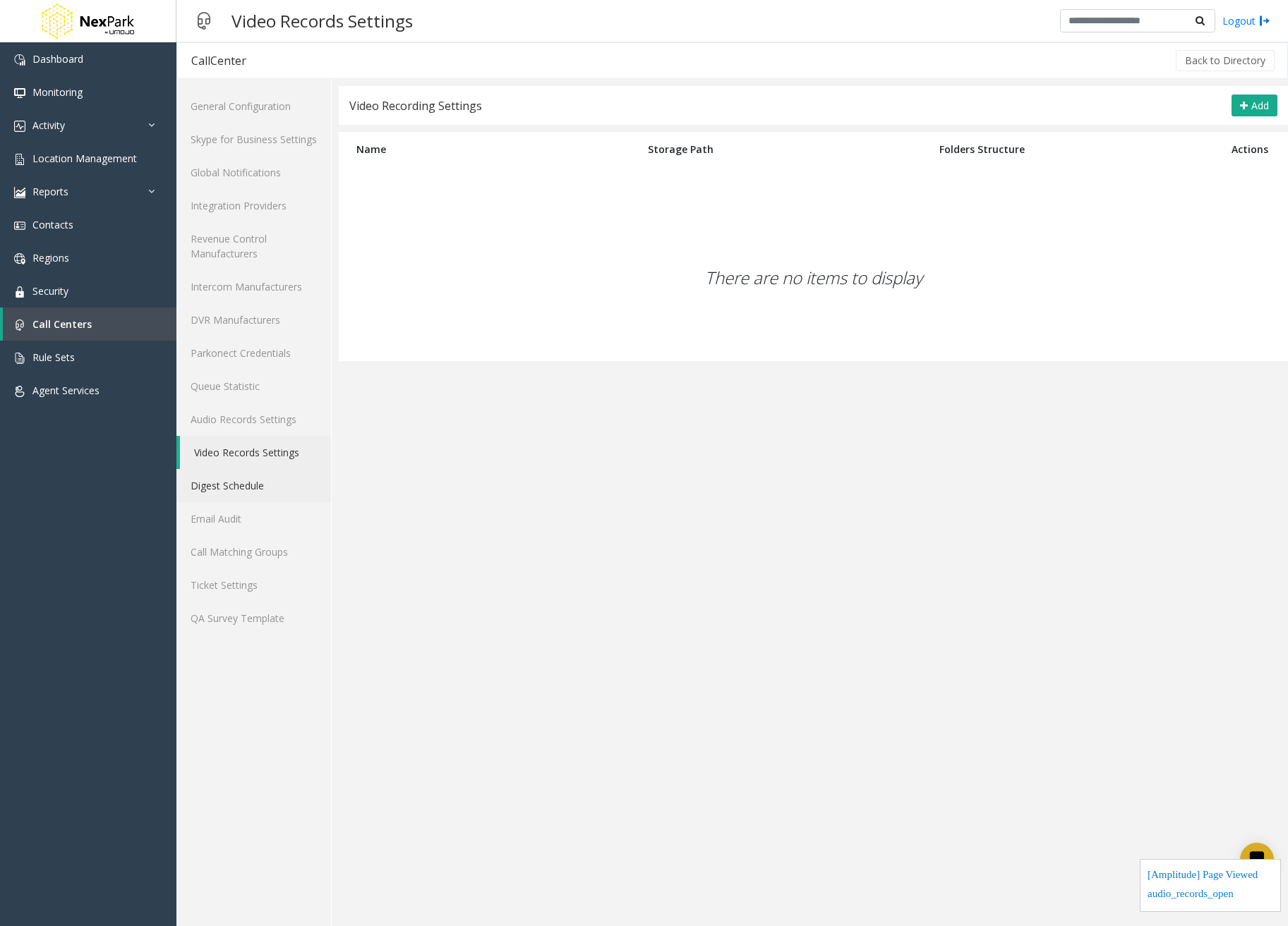
click at [271, 482] on link "Digest Schedule" at bounding box center [253, 485] width 155 height 33
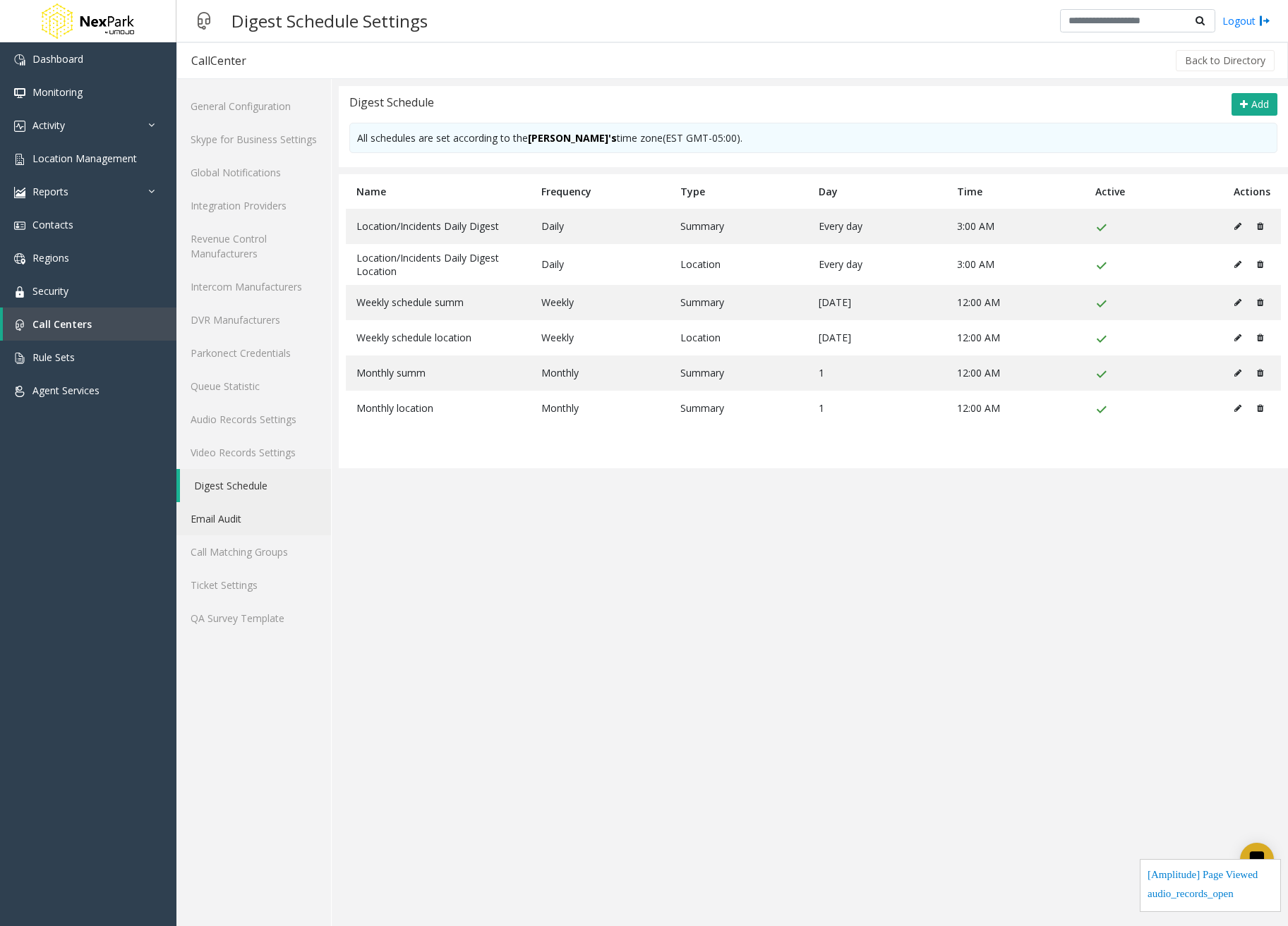
click at [258, 503] on link "Email Audit" at bounding box center [253, 518] width 155 height 33
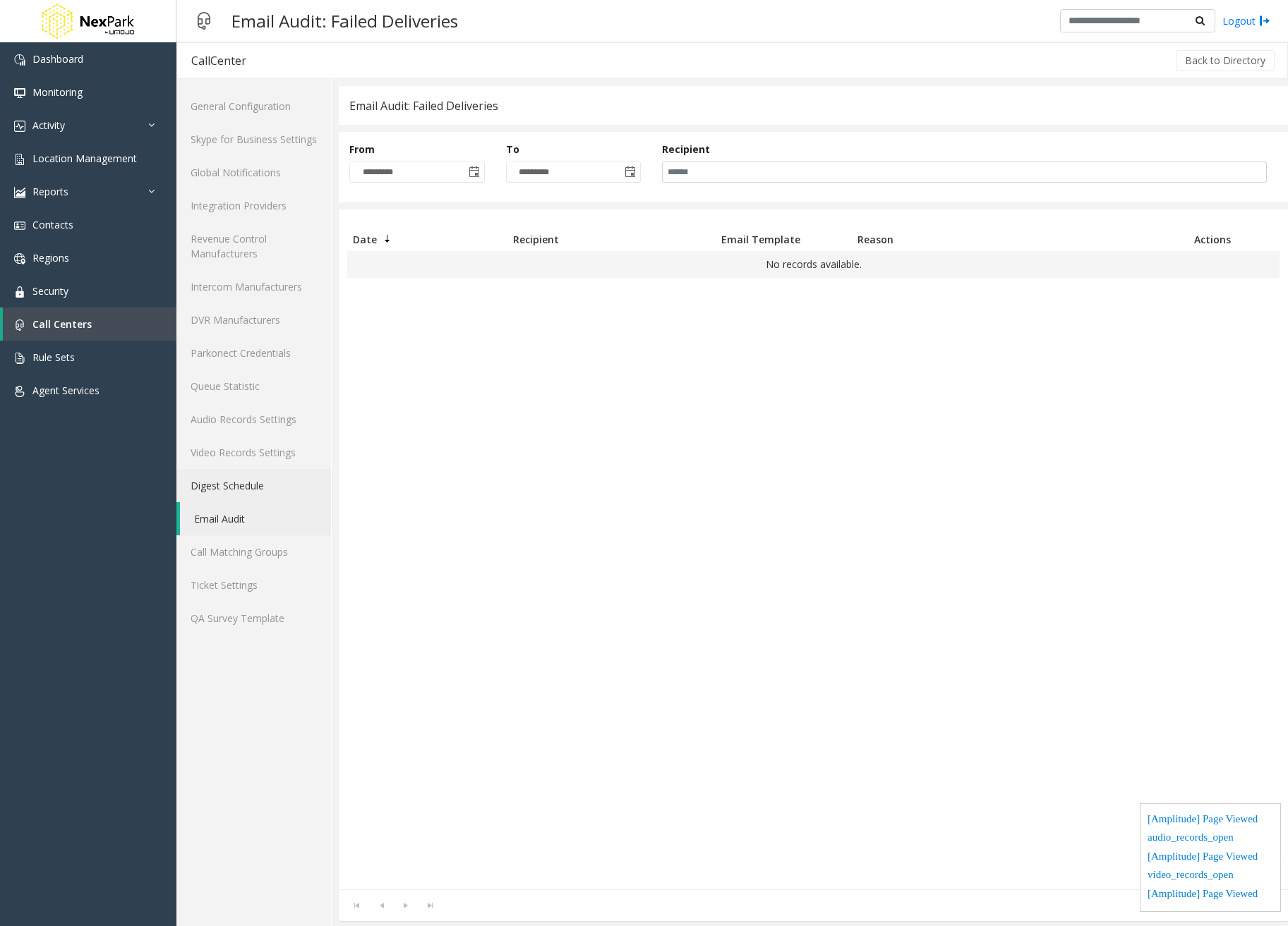
click at [265, 479] on link "Digest Schedule" at bounding box center [253, 485] width 155 height 33
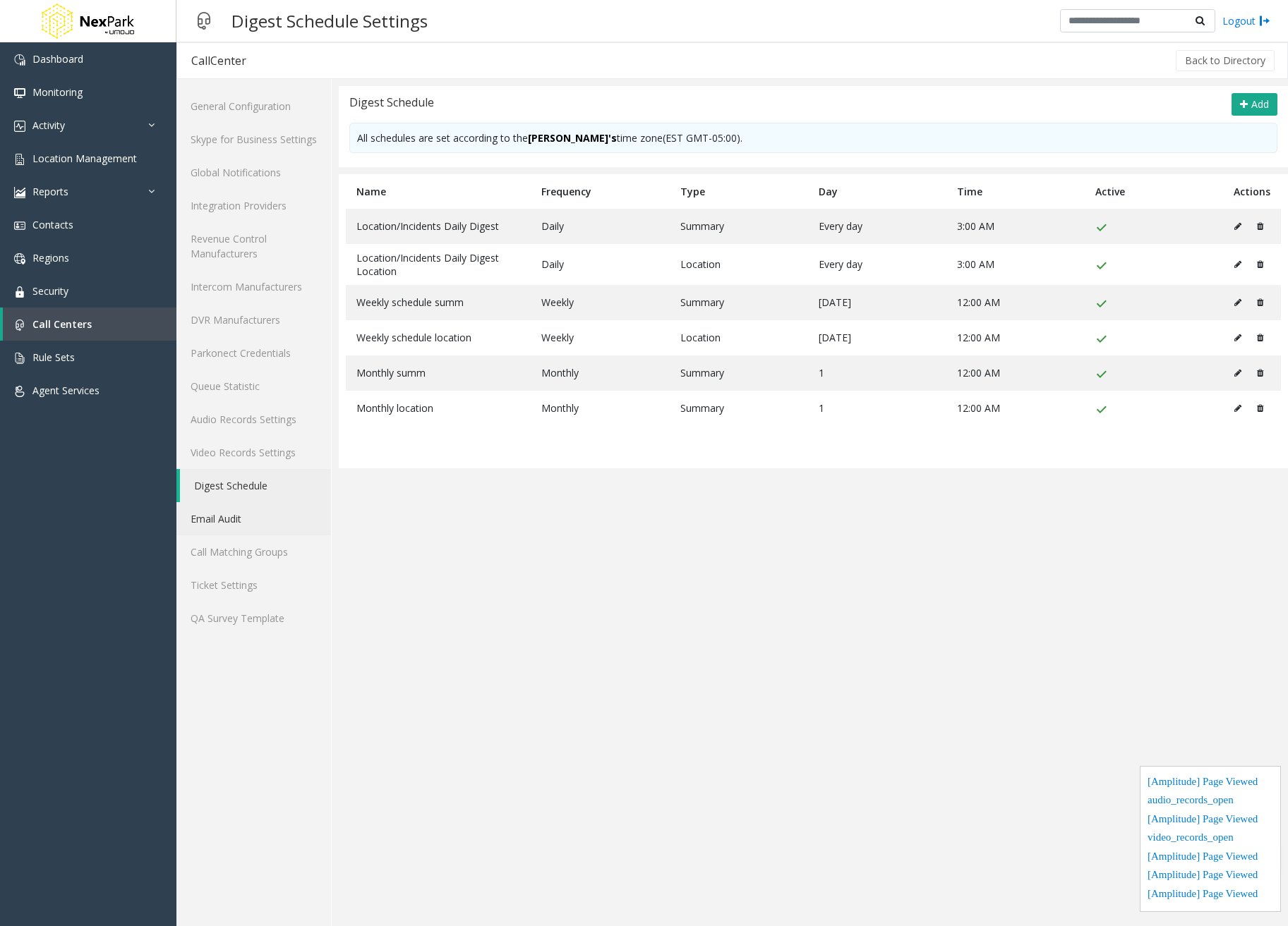
click at [251, 520] on link "Email Audit" at bounding box center [253, 518] width 155 height 33
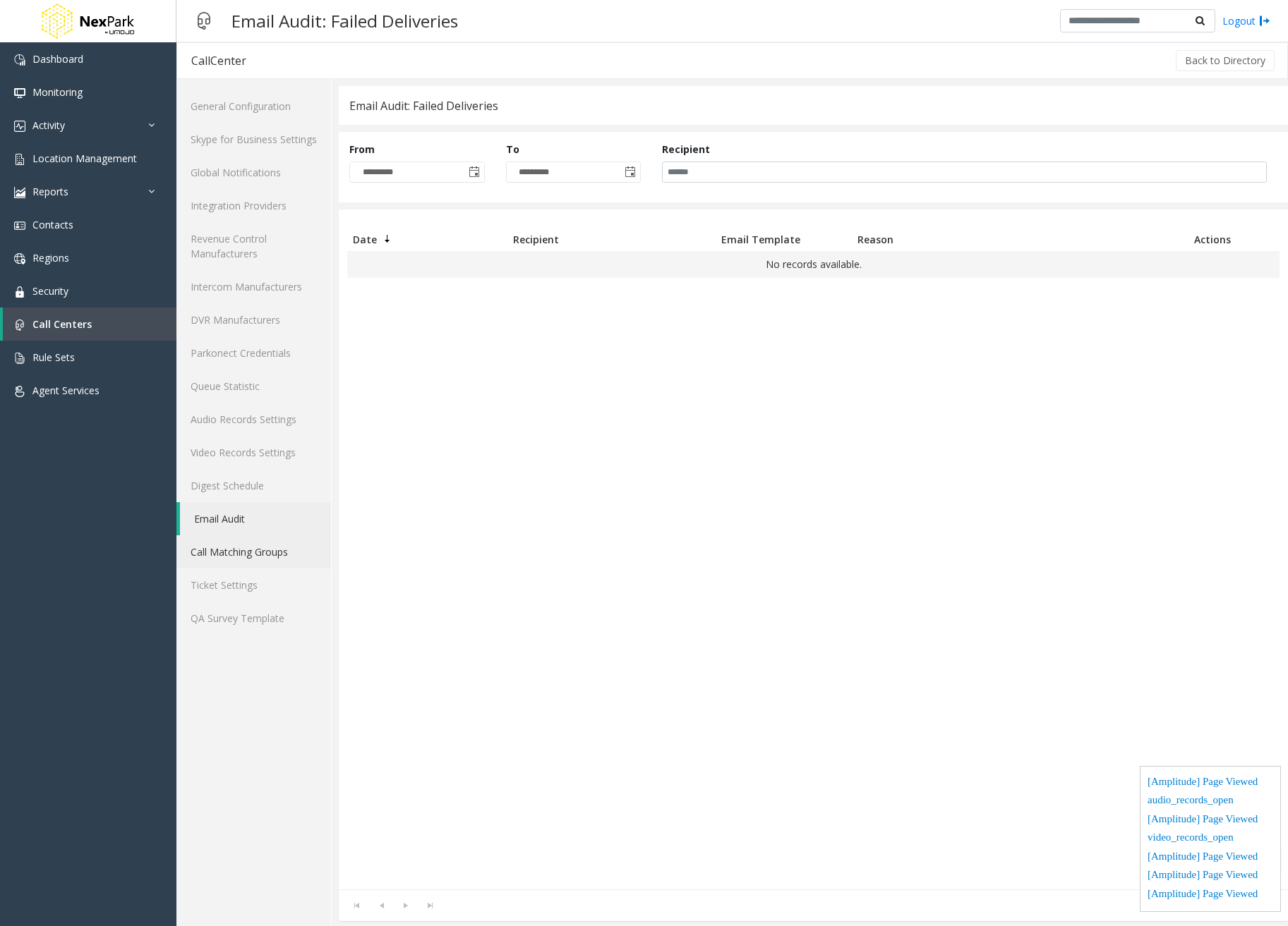
click at [254, 549] on link "Call Matching Groups" at bounding box center [253, 552] width 155 height 33
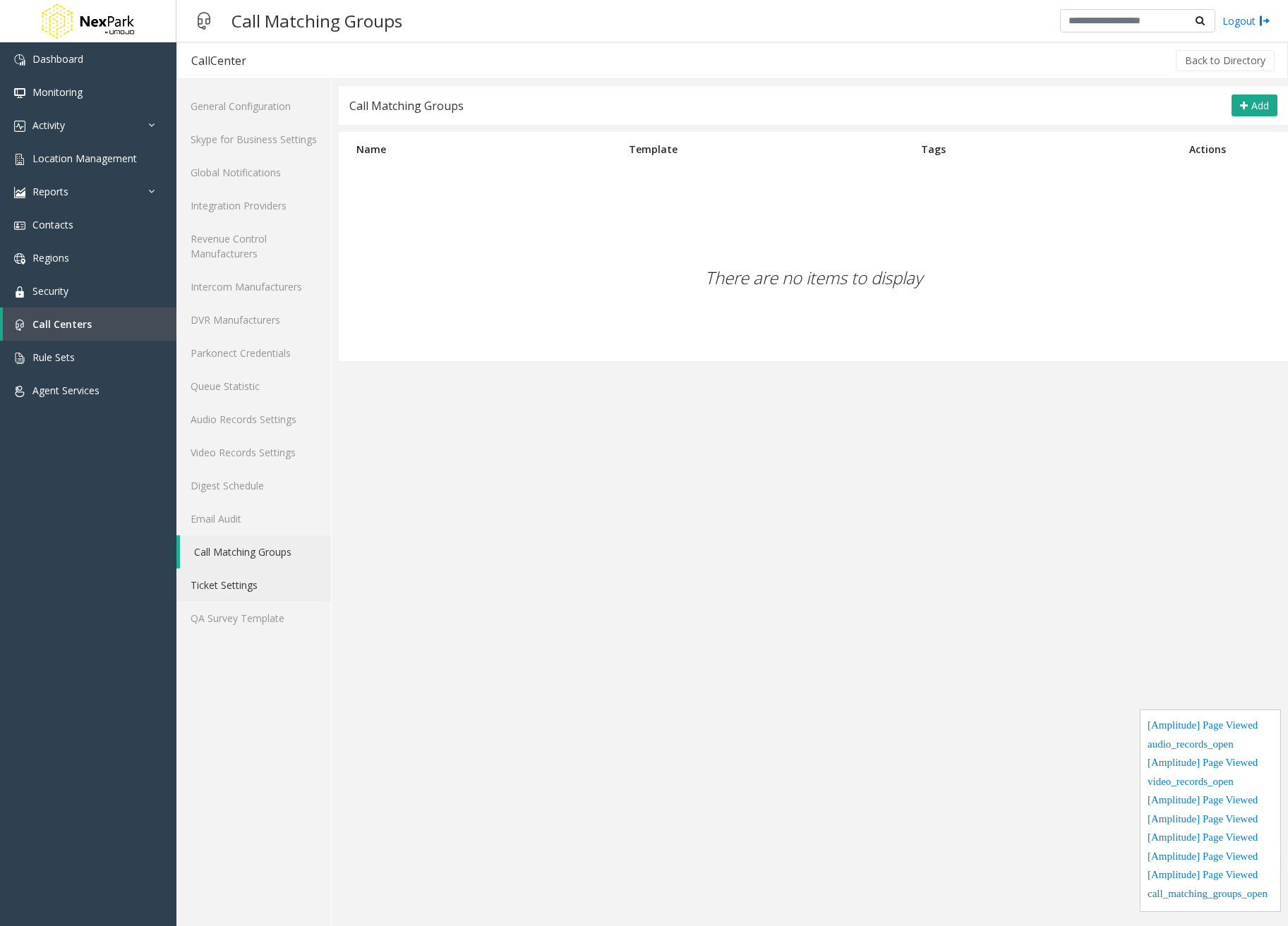
click at [253, 571] on link "Ticket Settings" at bounding box center [253, 586] width 155 height 33
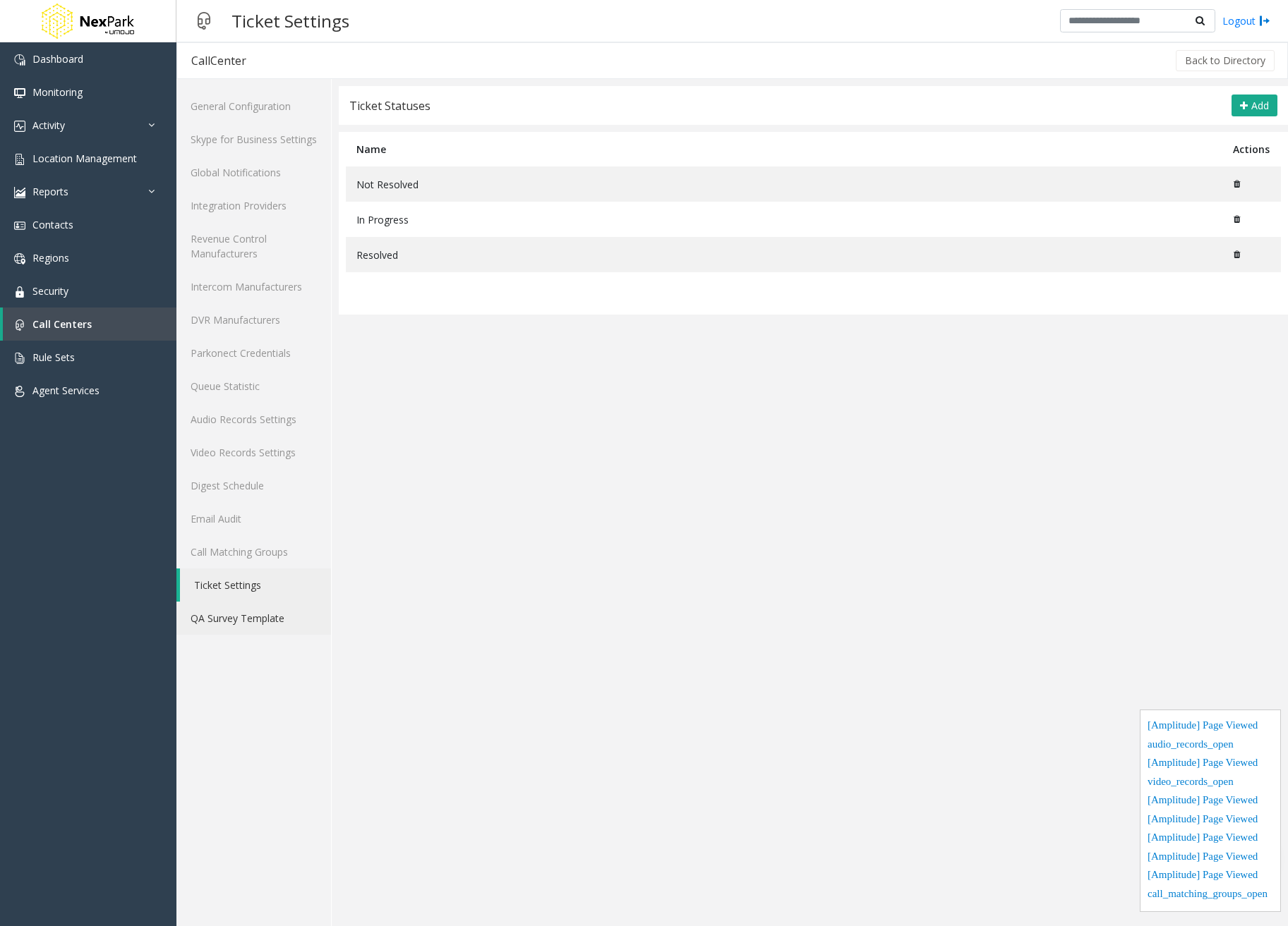
click at [256, 627] on link "QA Survey Template" at bounding box center [253, 619] width 155 height 33
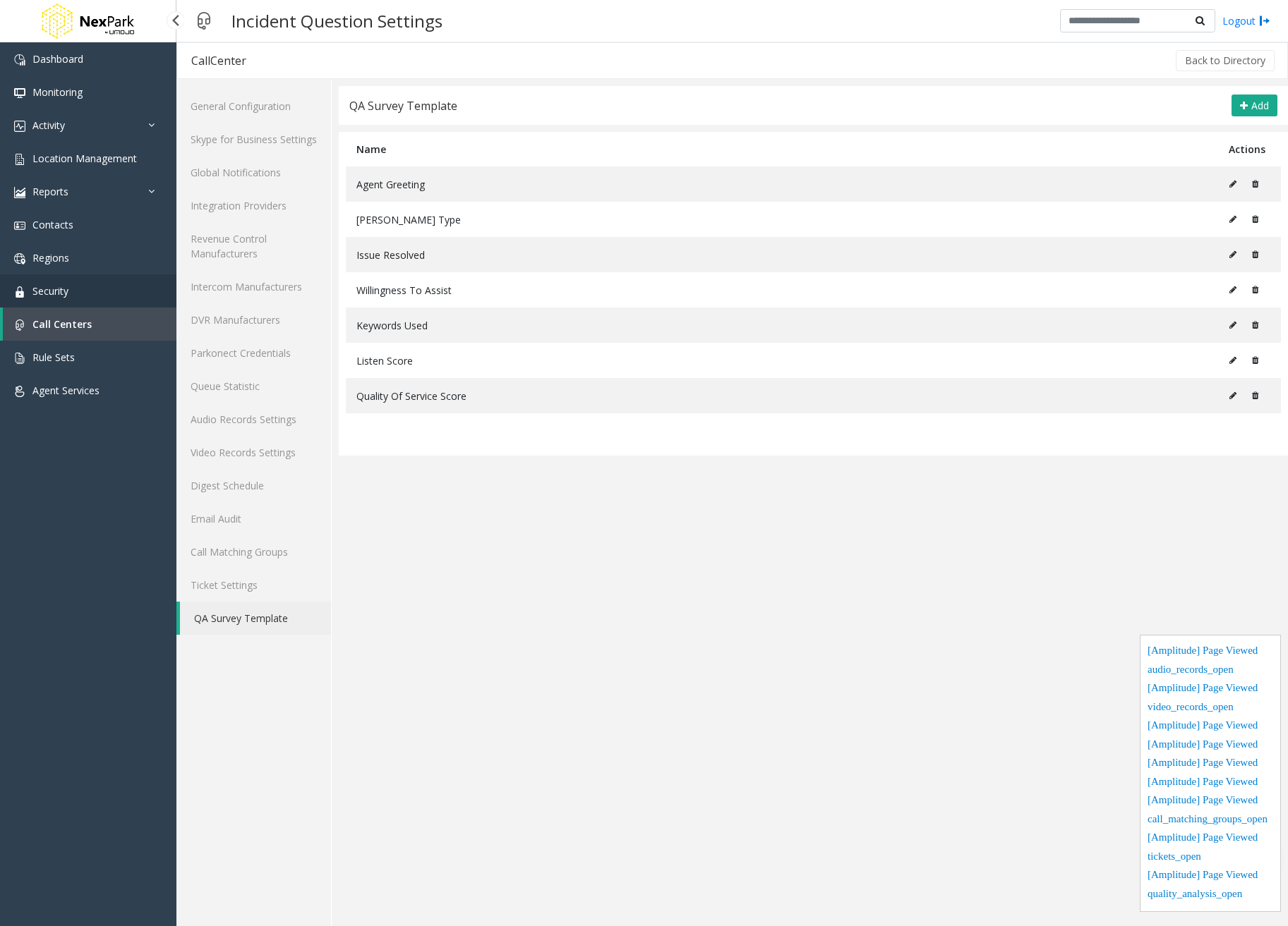
click at [88, 286] on link "Security" at bounding box center [88, 291] width 176 height 33
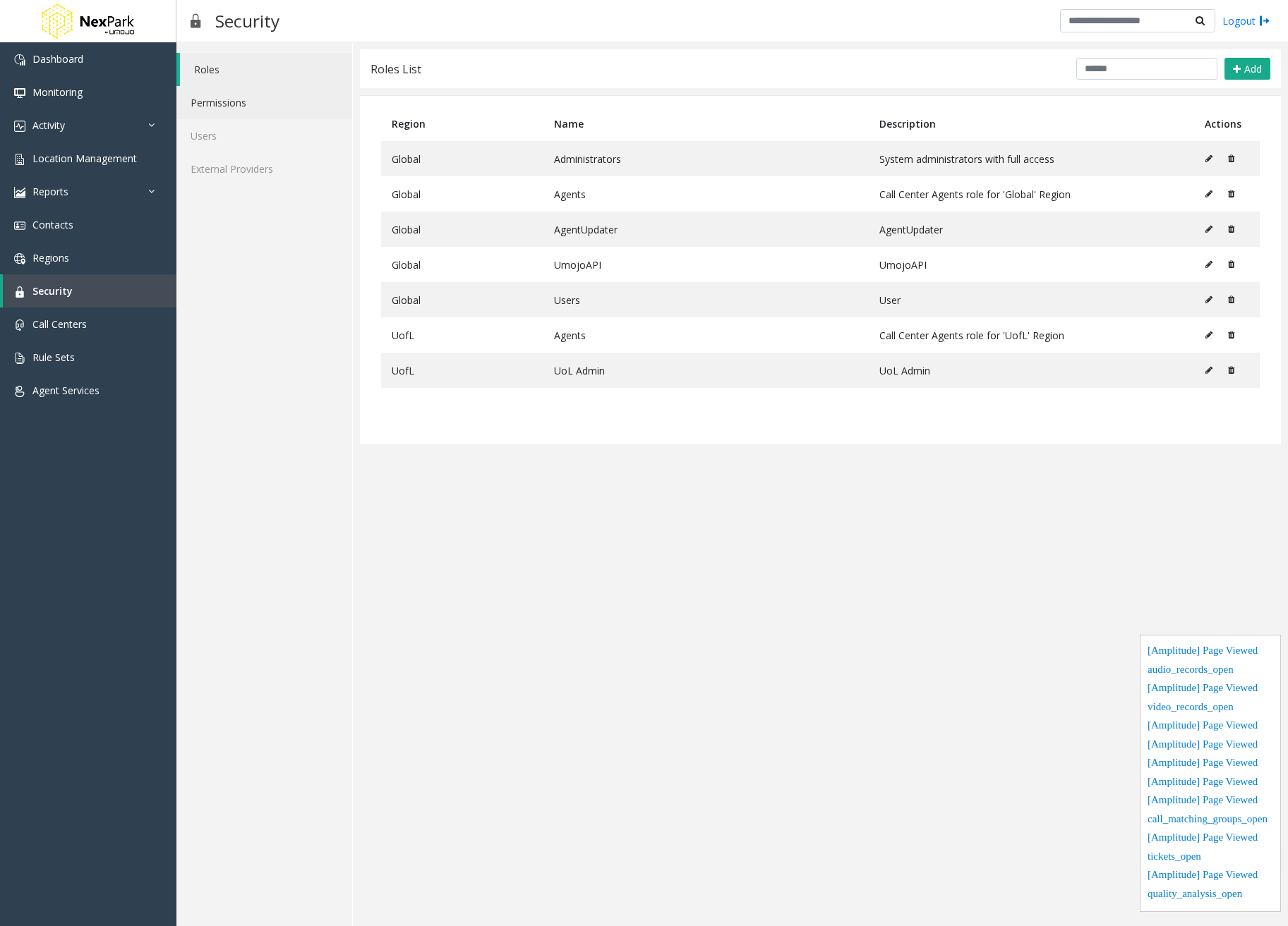
click at [209, 104] on link "Permissions" at bounding box center [264, 102] width 176 height 33
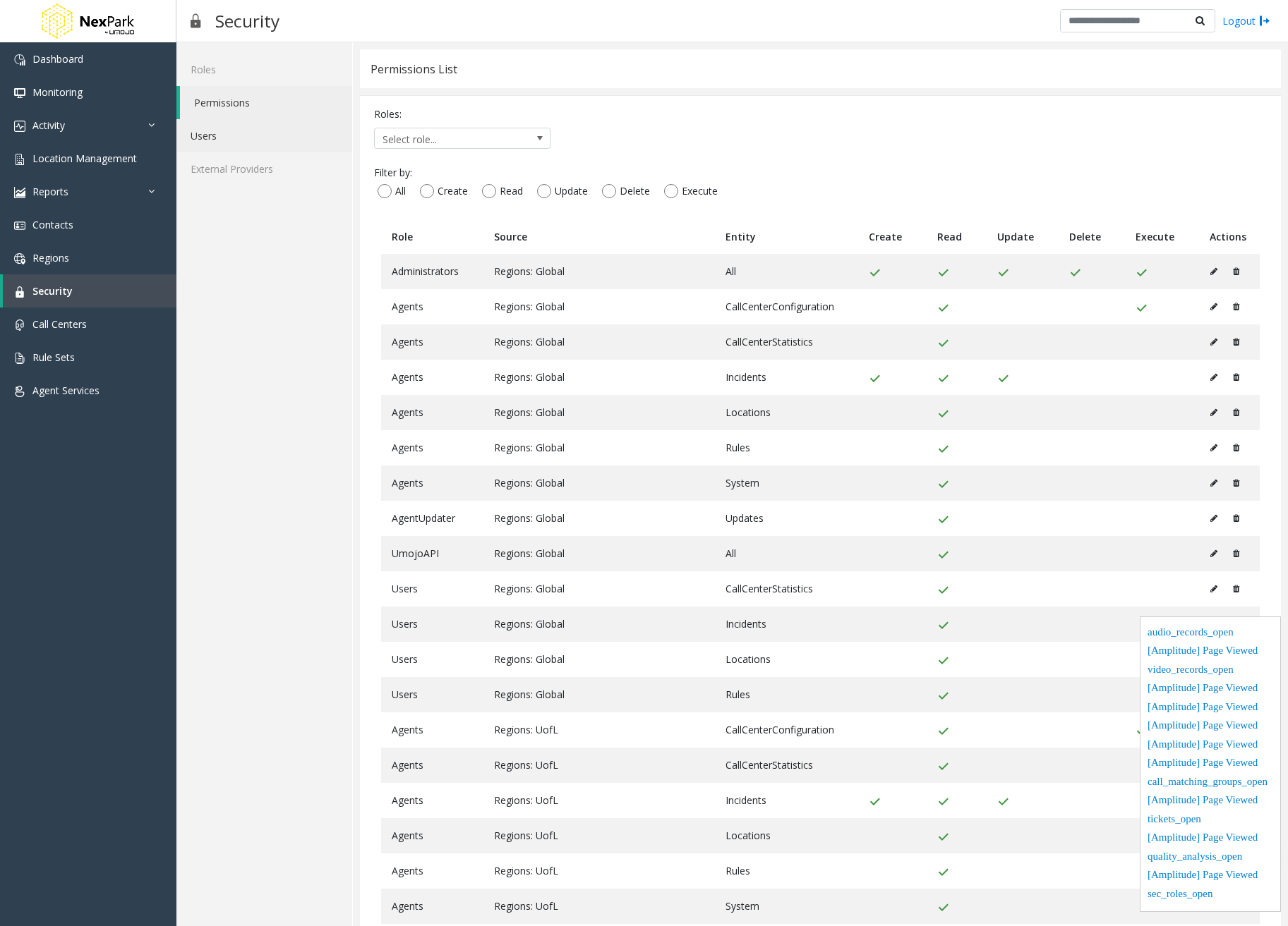
click at [233, 132] on link "Users" at bounding box center [264, 136] width 176 height 33
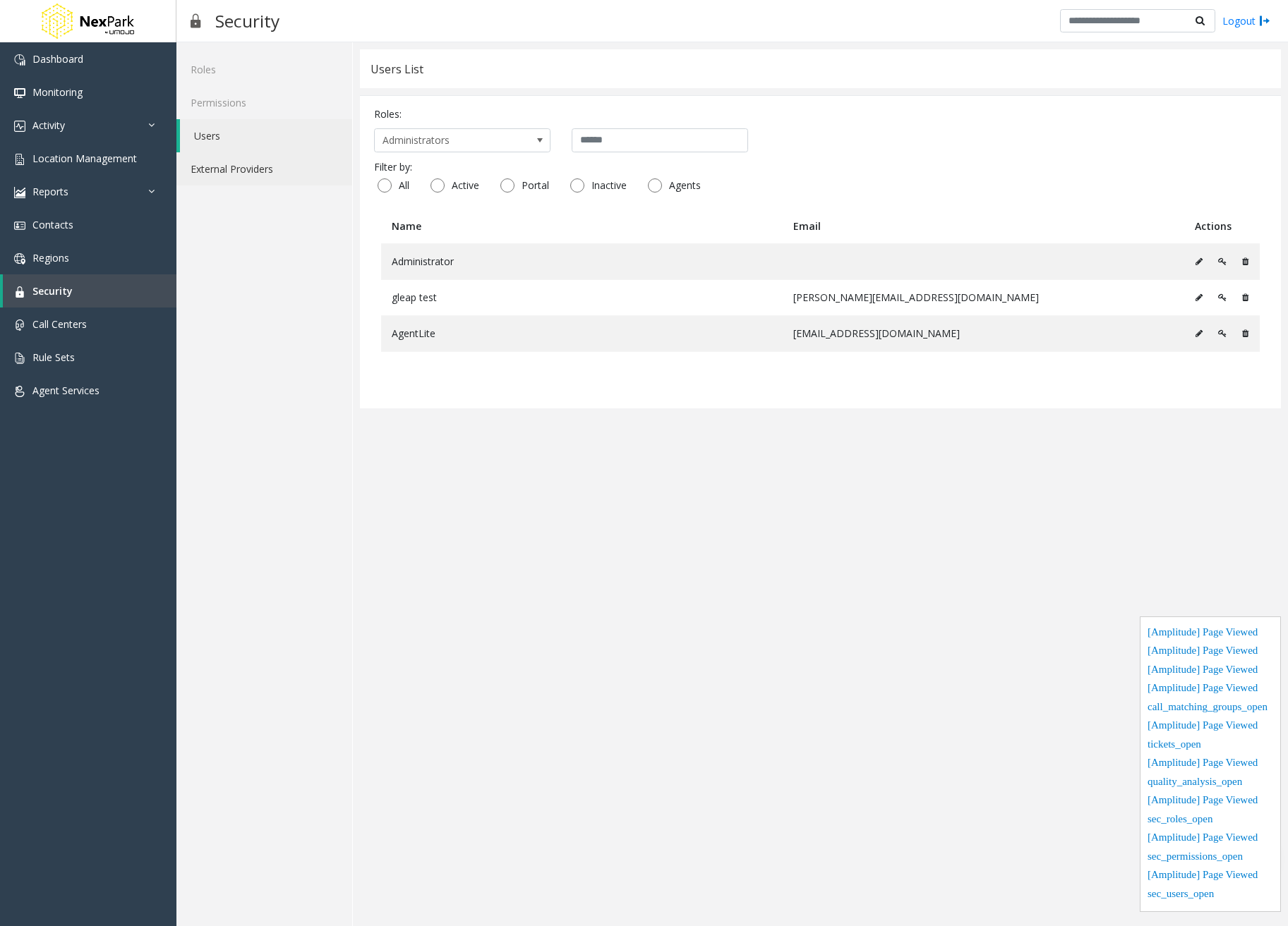
click at [247, 176] on link "External Providers" at bounding box center [264, 169] width 176 height 33
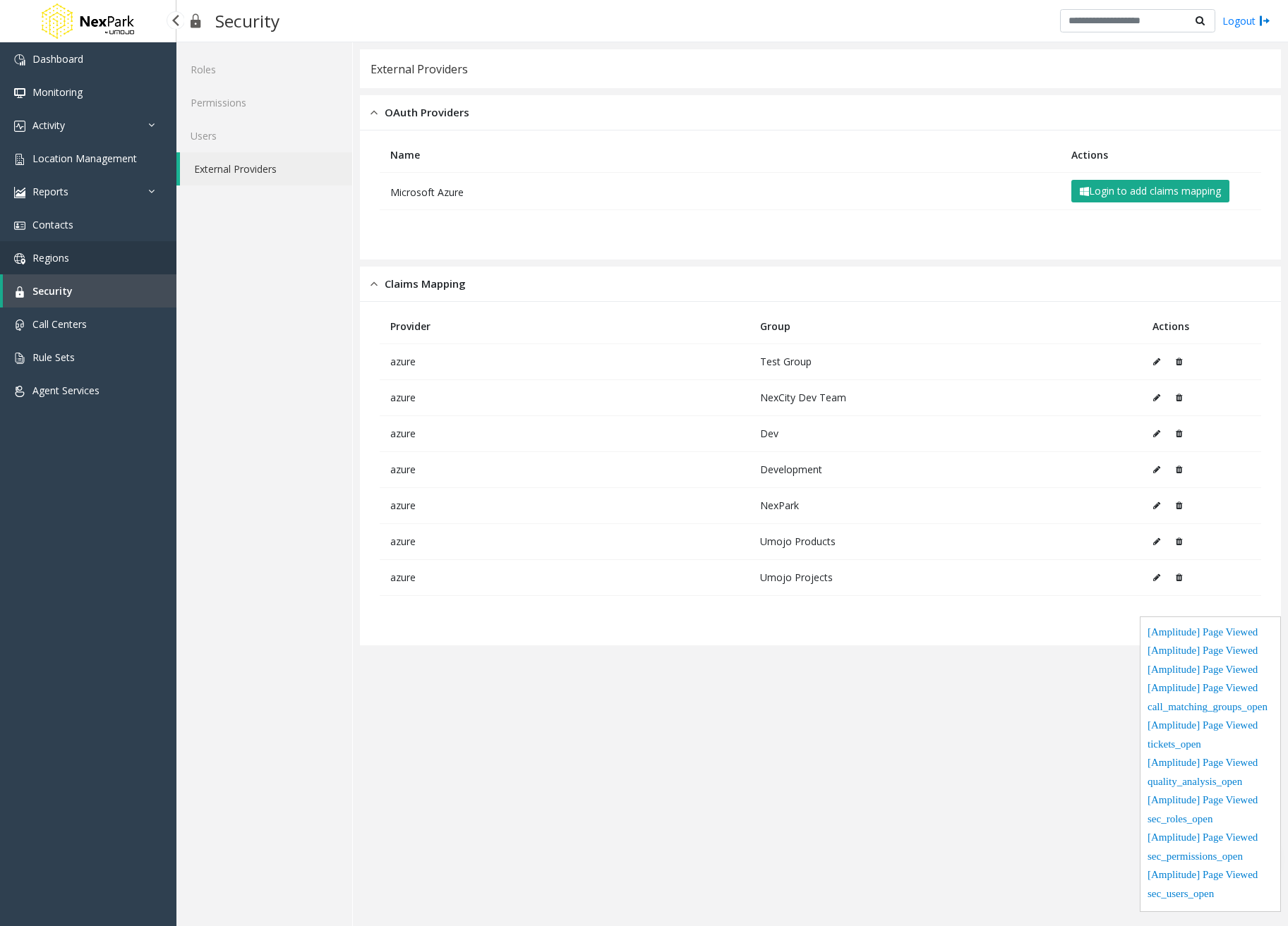
click at [57, 257] on span "Regions" at bounding box center [51, 258] width 37 height 14
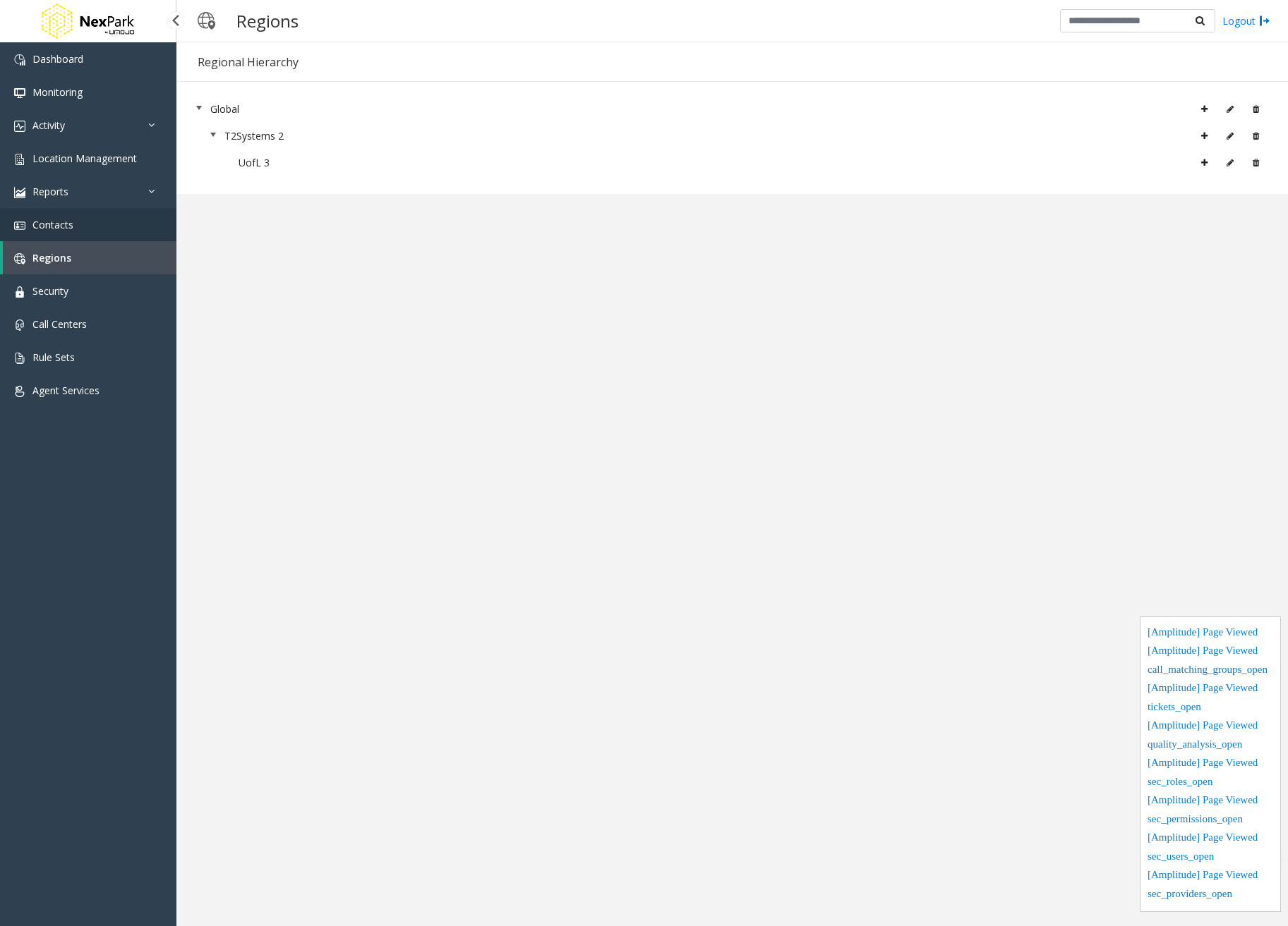
click at [55, 220] on span "Contacts" at bounding box center [53, 225] width 41 height 14
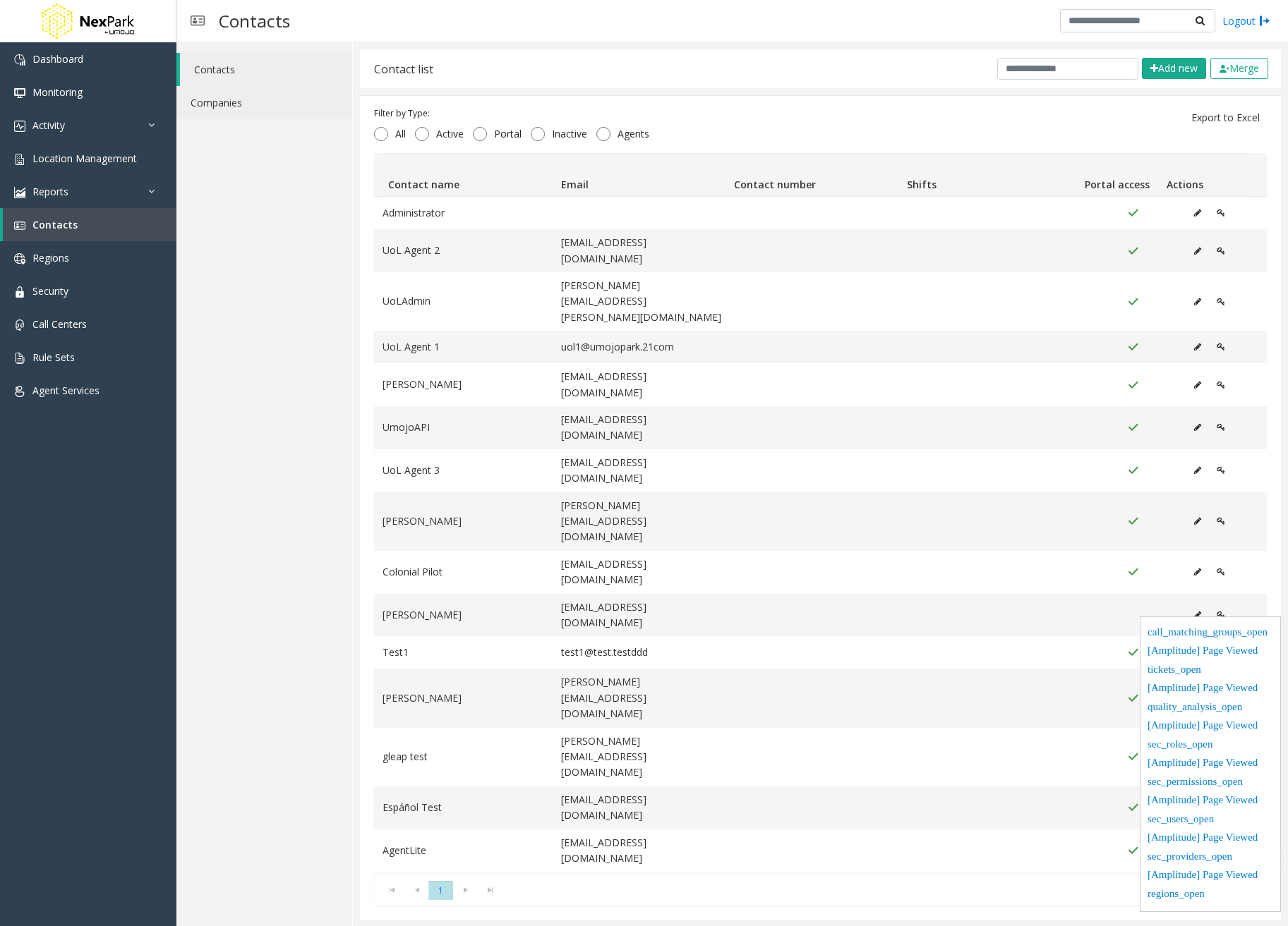
click at [248, 105] on link "Companies" at bounding box center [264, 102] width 176 height 33
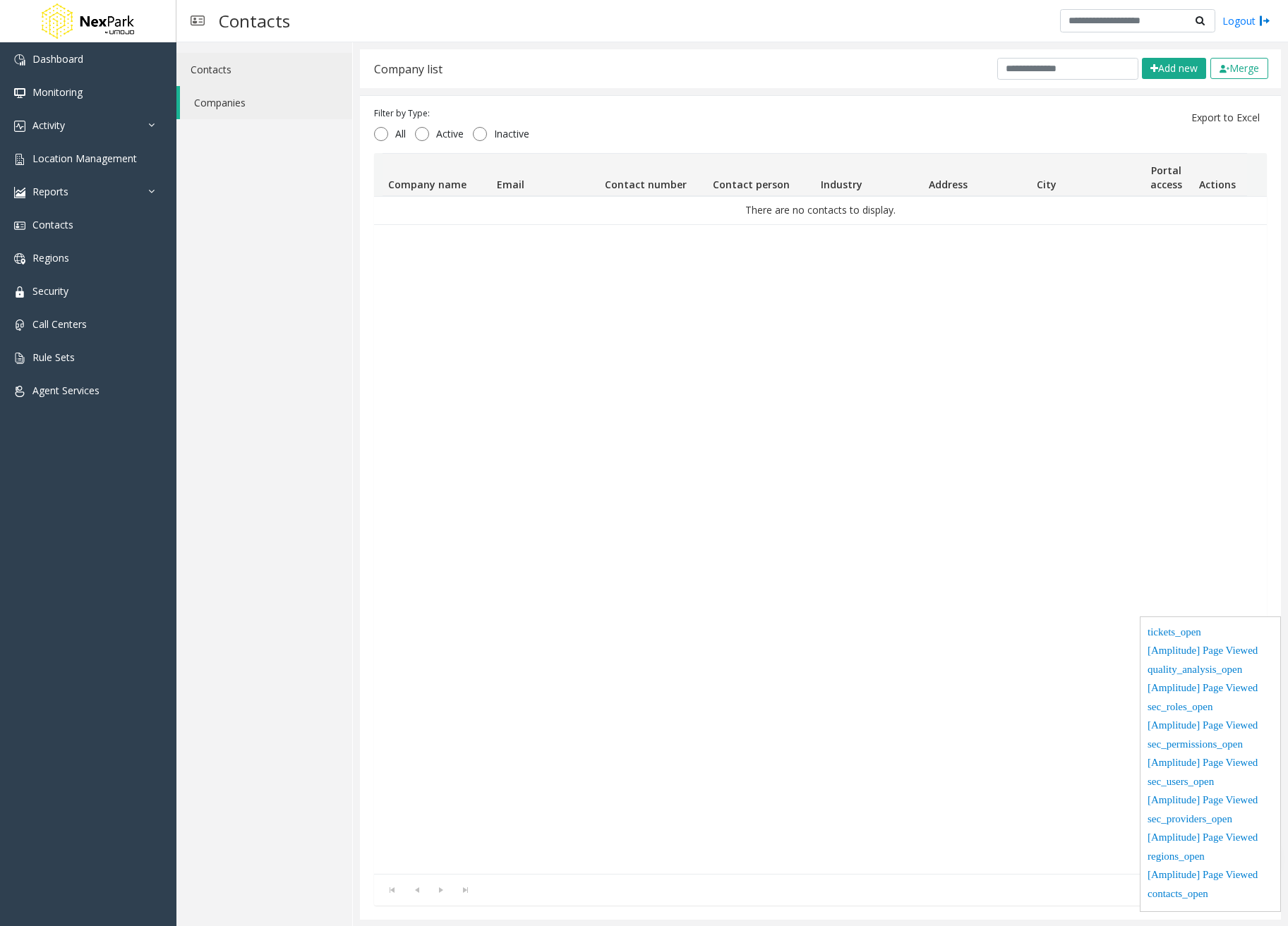
click at [247, 67] on link "Contacts" at bounding box center [264, 69] width 176 height 33
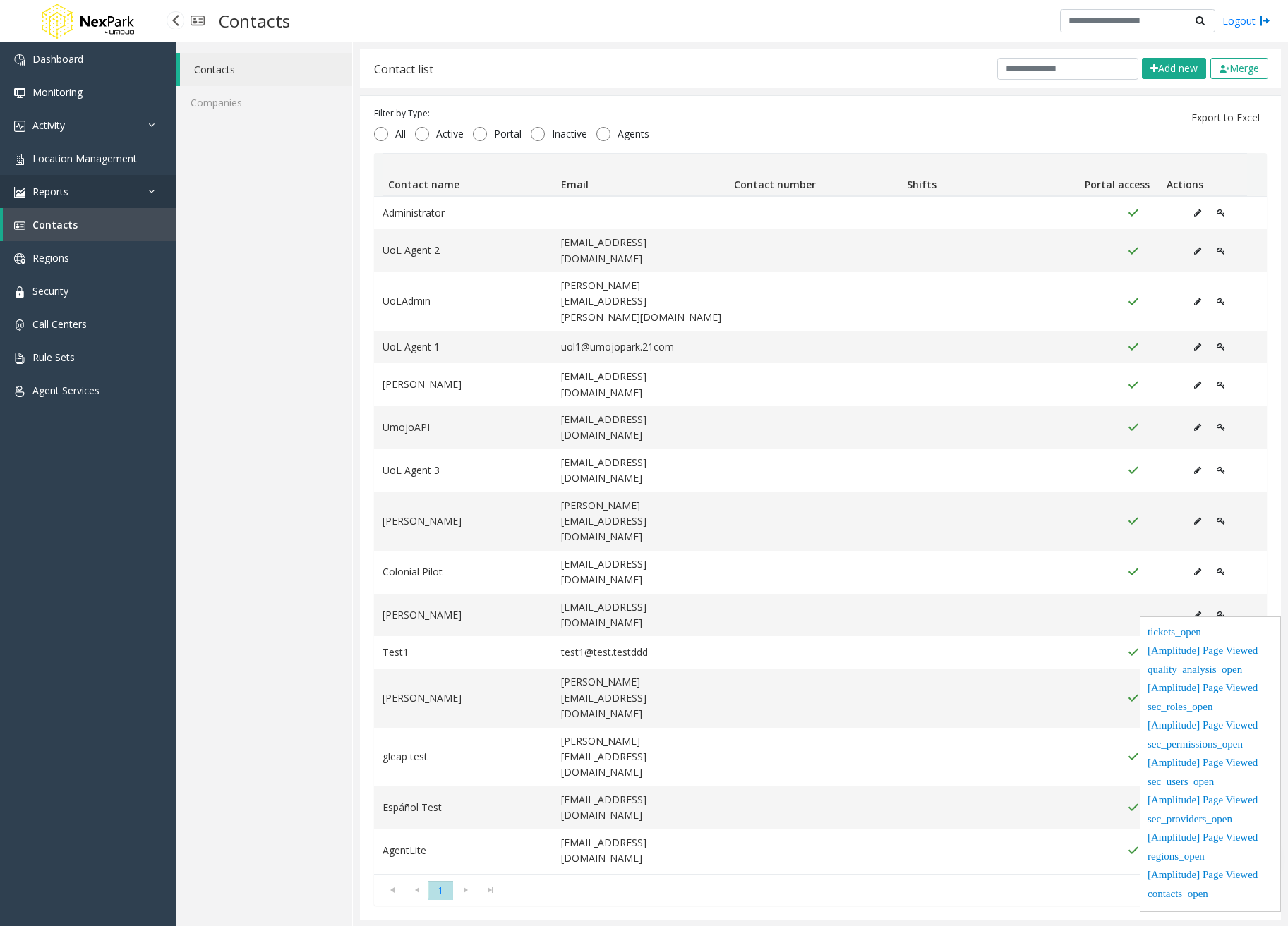
click at [101, 194] on link "Reports" at bounding box center [88, 192] width 176 height 33
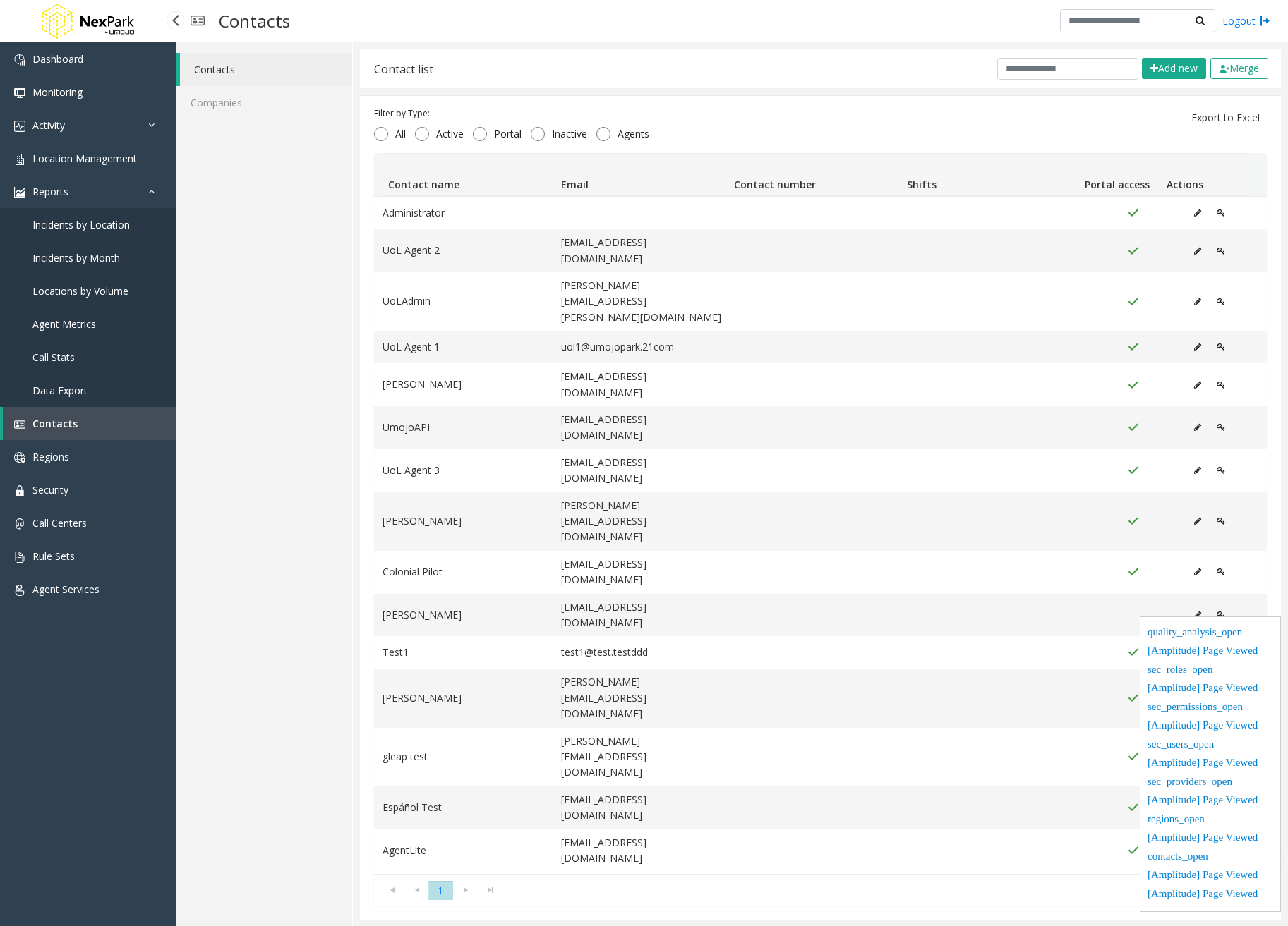
click at [76, 228] on span "Incidents by Location" at bounding box center [81, 225] width 97 height 14
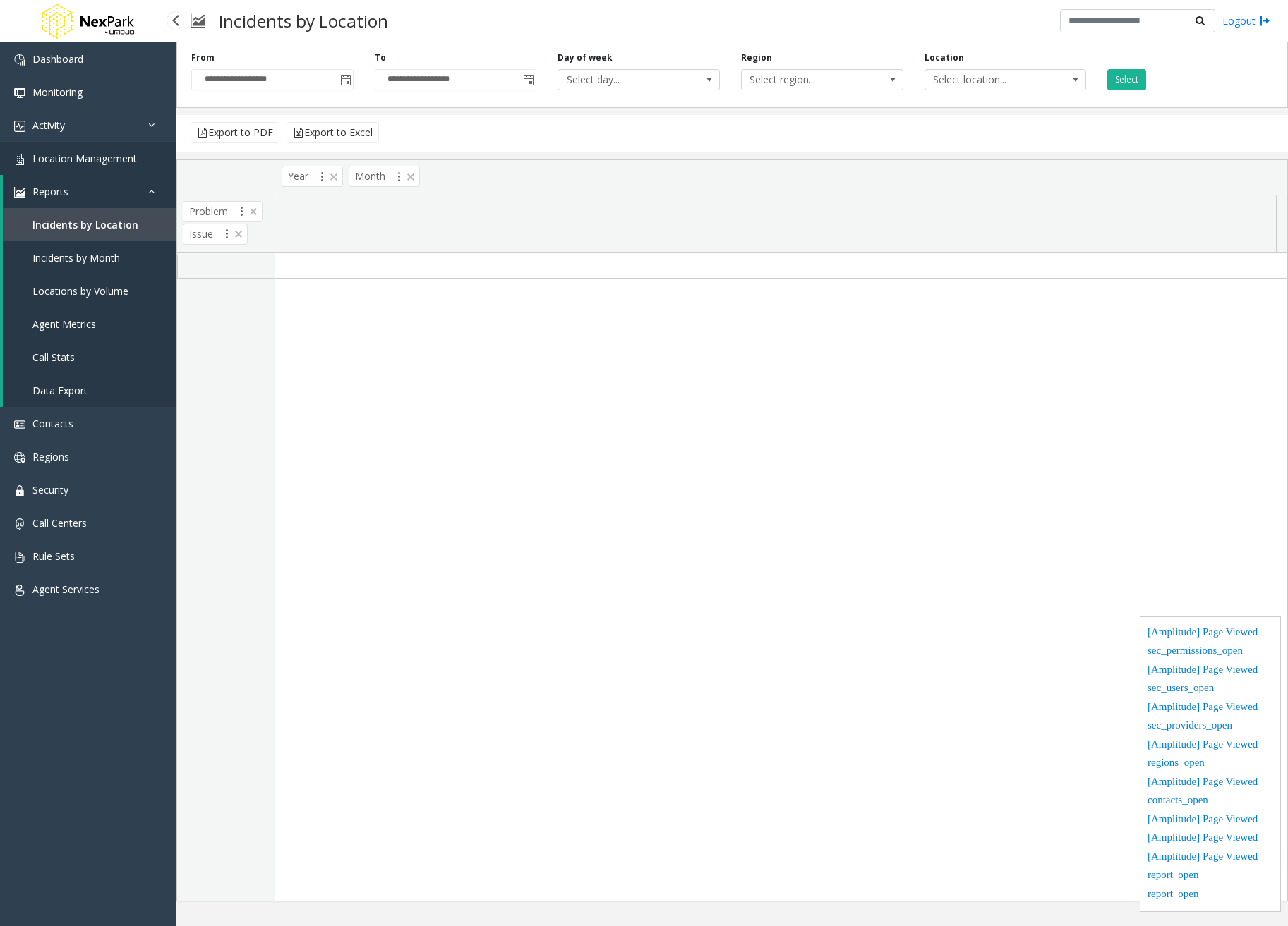
click at [93, 173] on link "Location Management" at bounding box center [88, 159] width 176 height 33
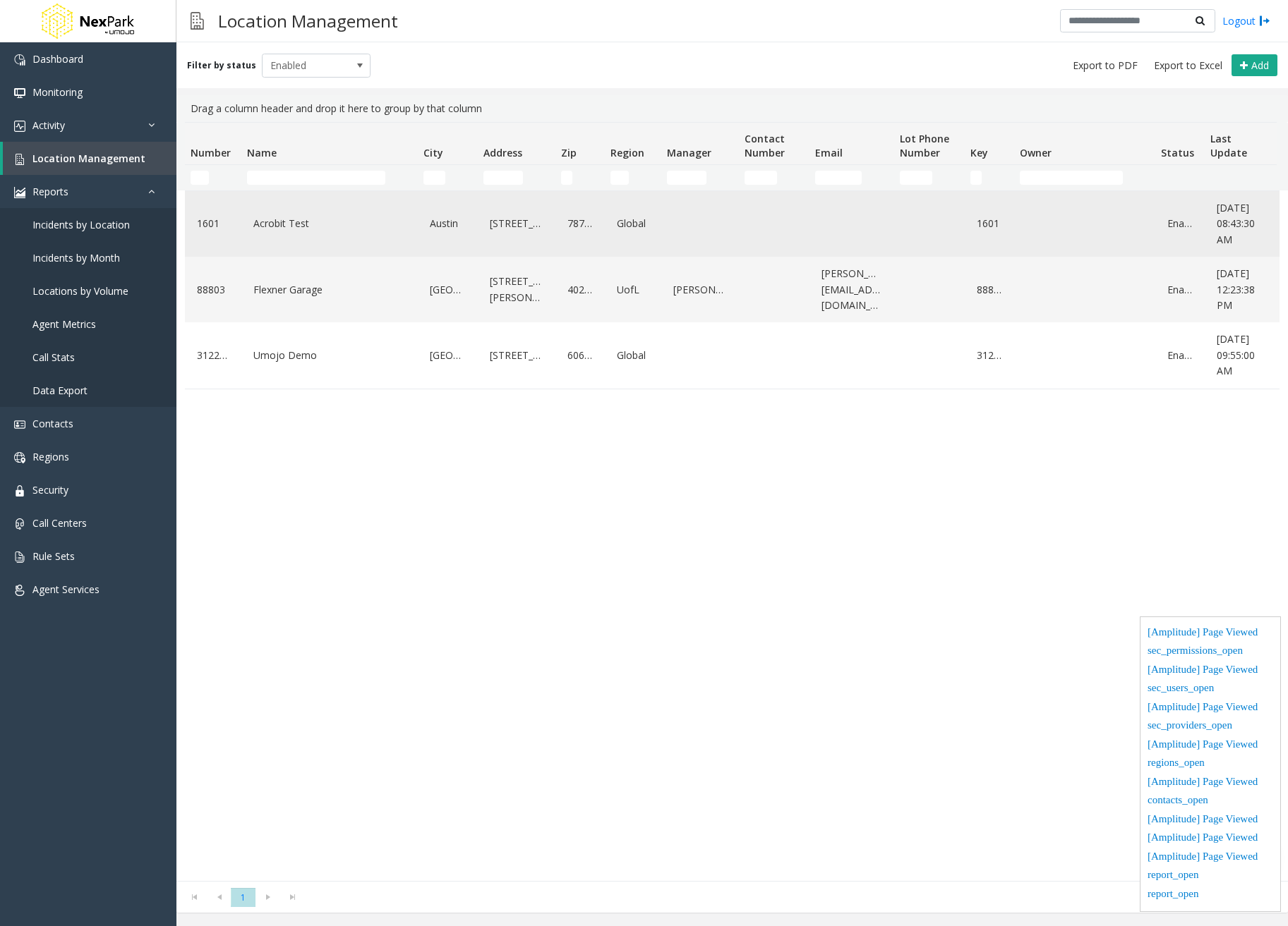
click at [344, 232] on link "Acrobit Test" at bounding box center [330, 223] width 160 height 22
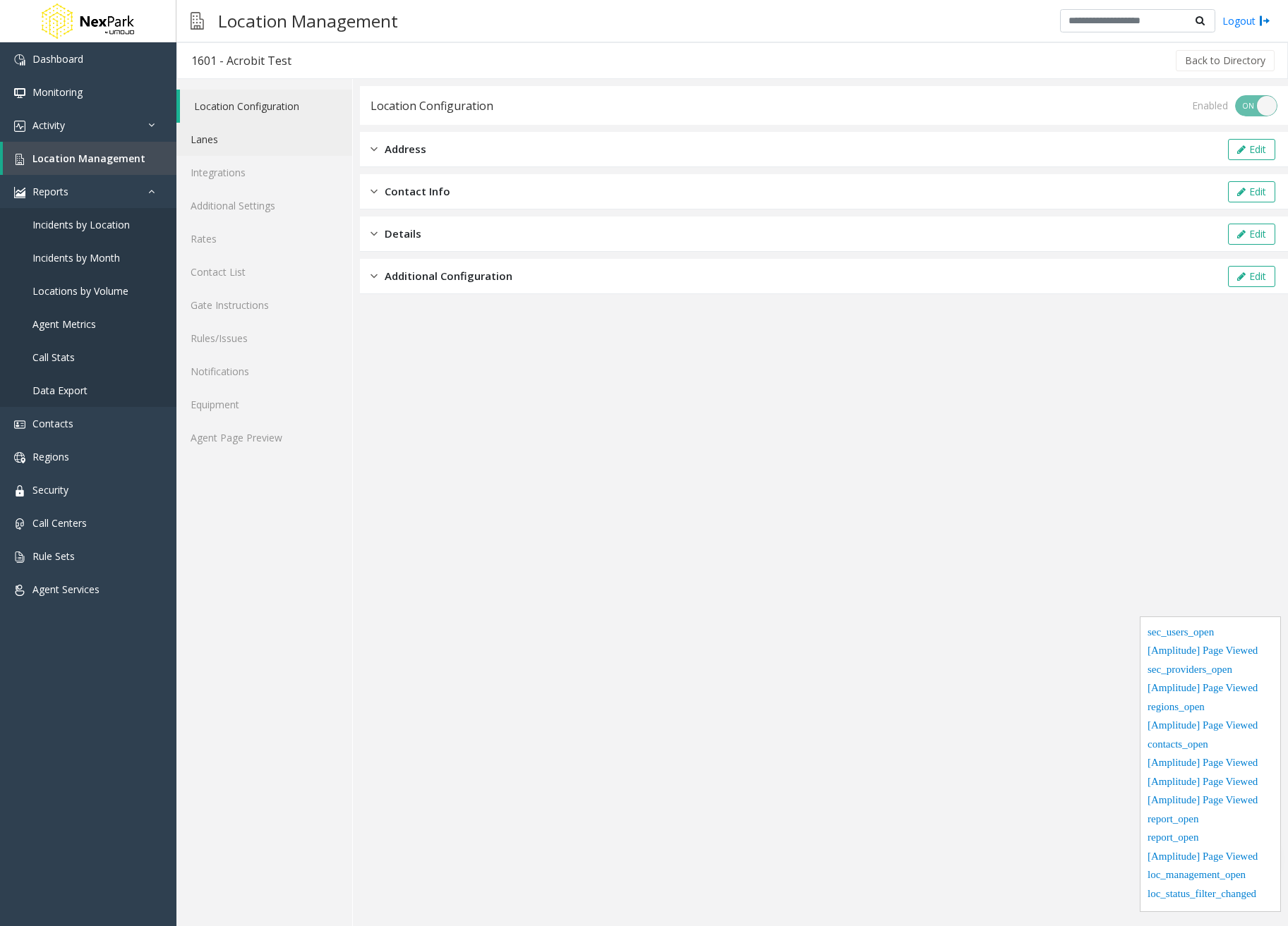
click at [281, 148] on link "Lanes" at bounding box center [264, 139] width 176 height 33
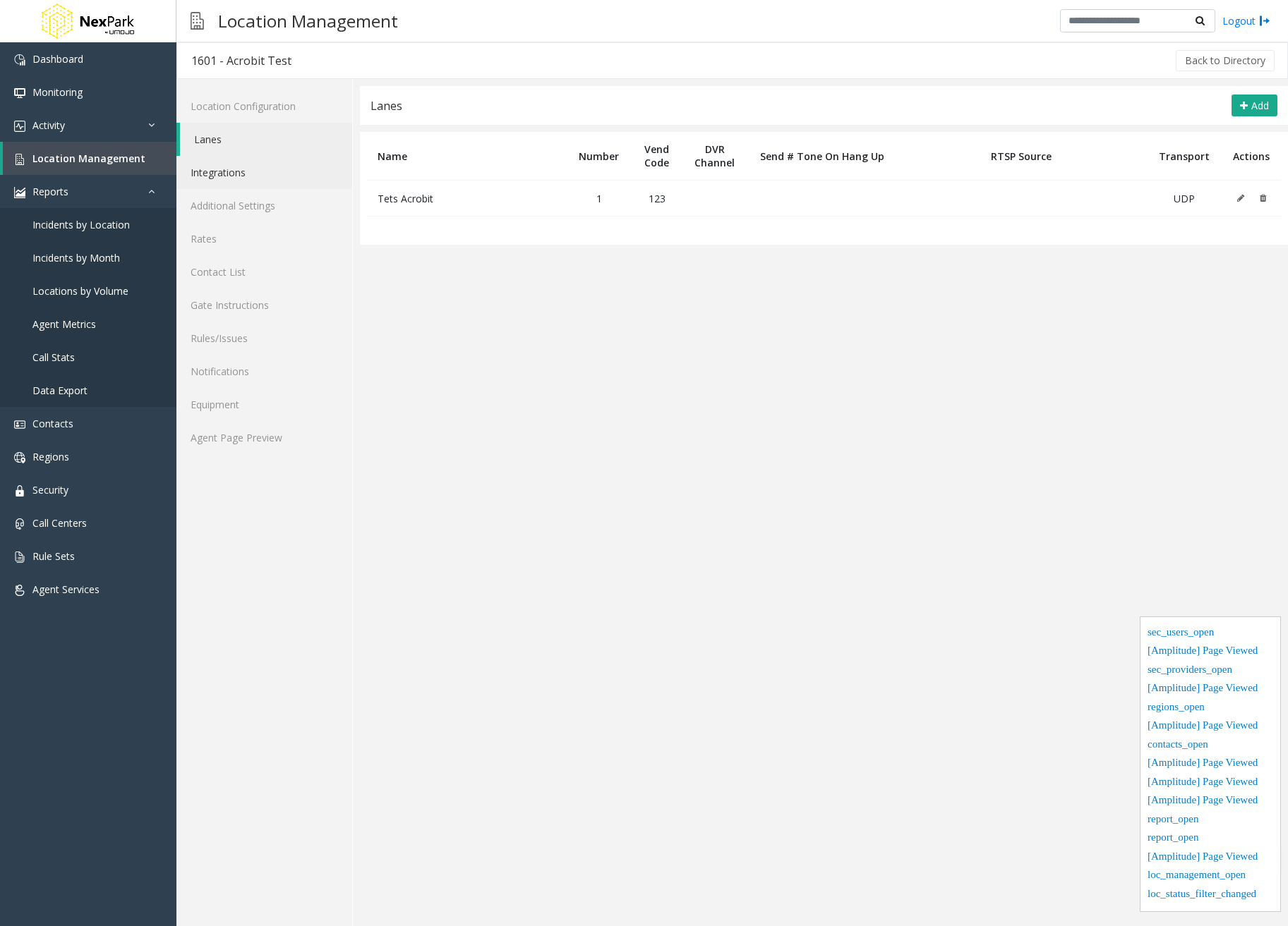
click at [265, 180] on link "Integrations" at bounding box center [264, 172] width 176 height 33
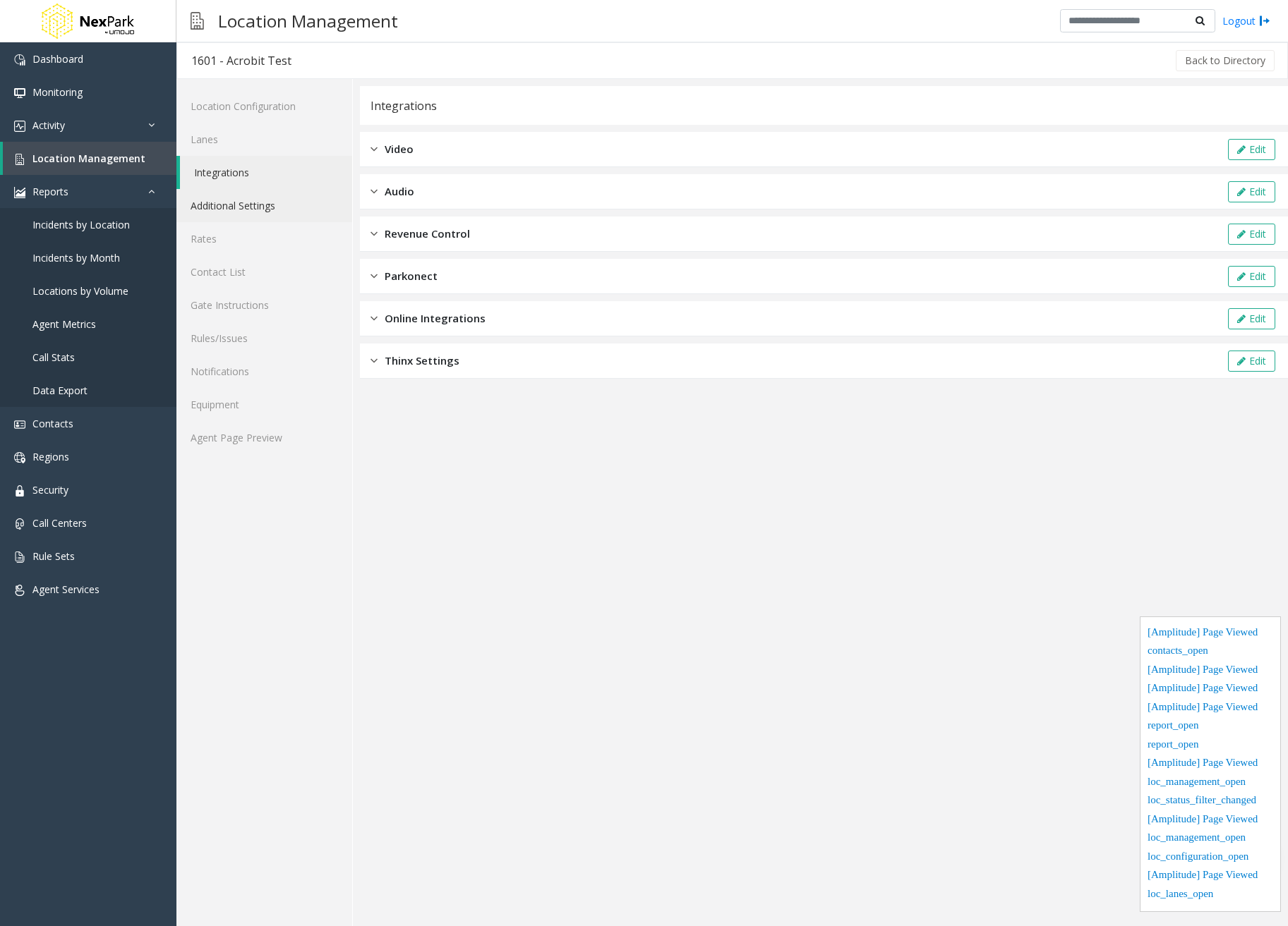
click at [264, 205] on link "Additional Settings" at bounding box center [264, 205] width 176 height 33
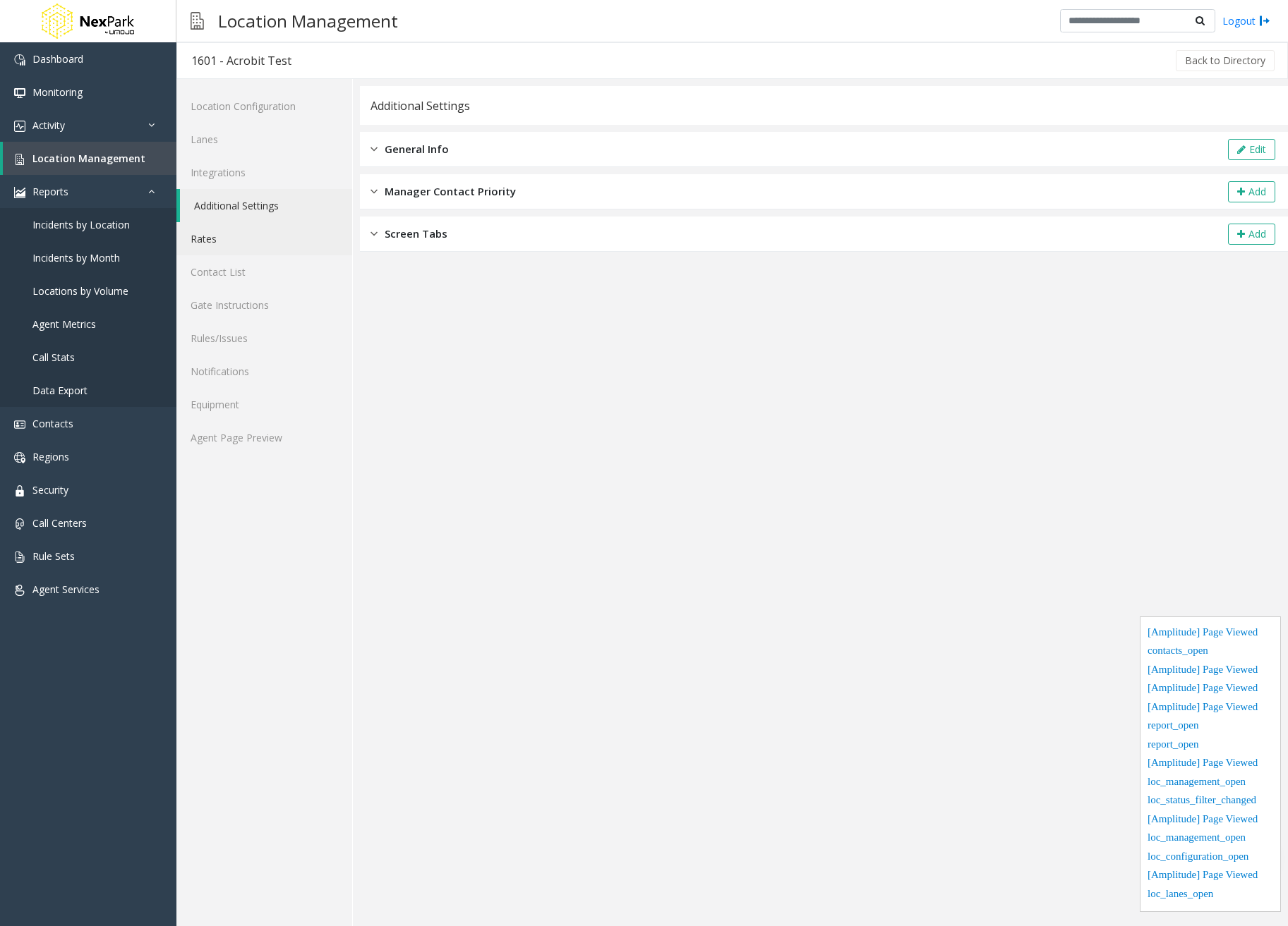
click at [262, 242] on link "Rates" at bounding box center [264, 238] width 176 height 33
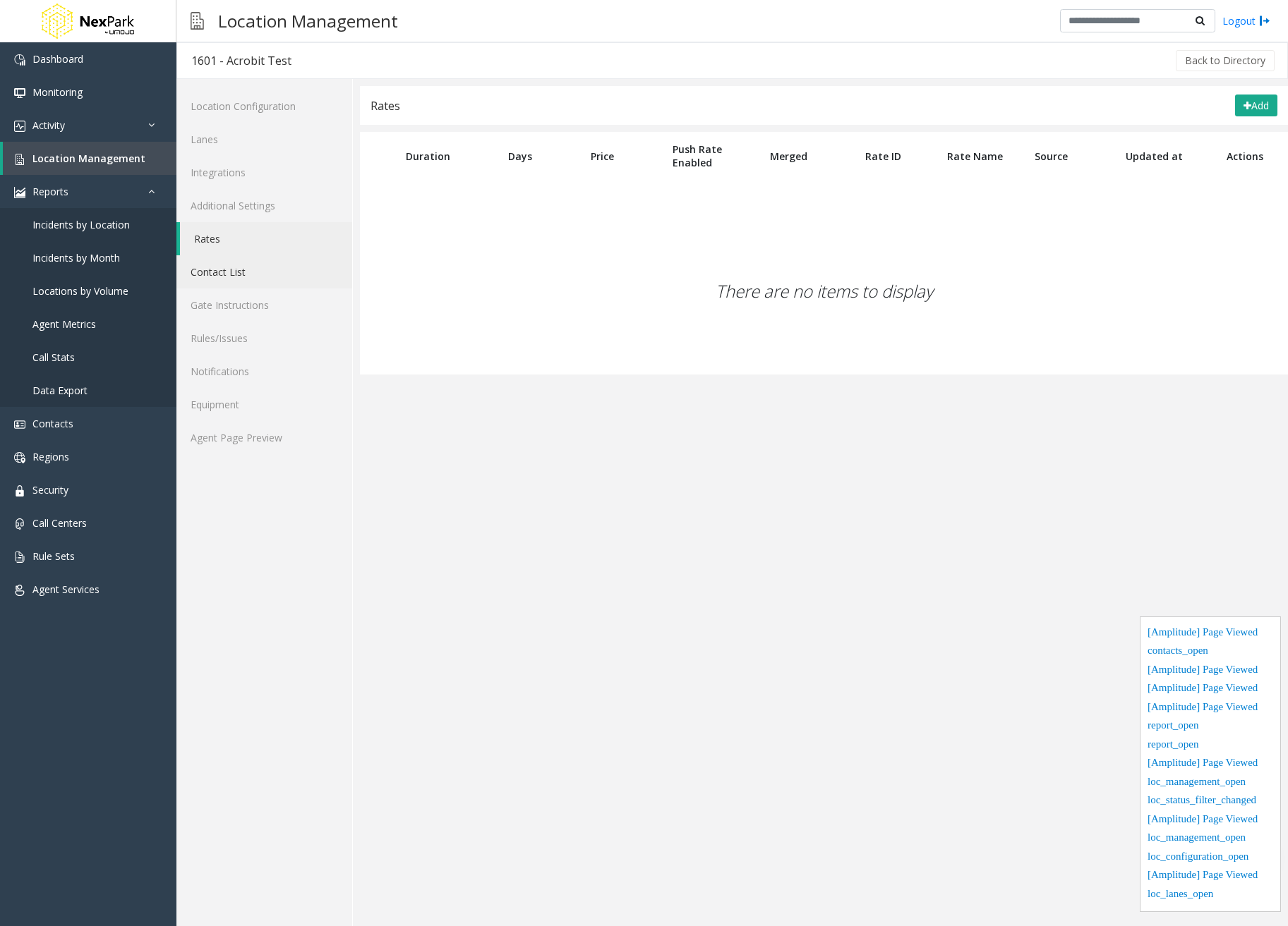
click at [266, 283] on link "Contact List" at bounding box center [264, 272] width 176 height 33
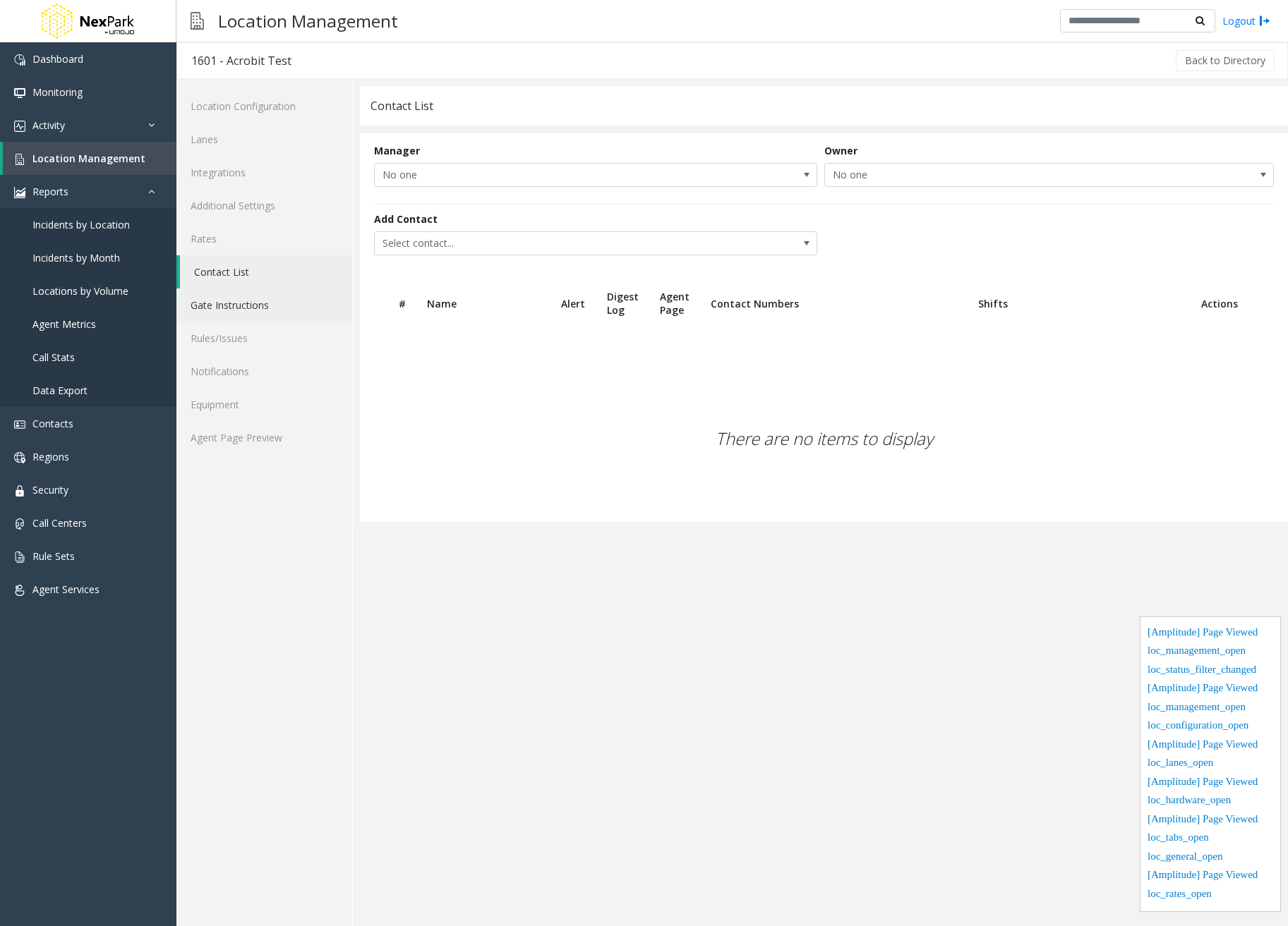
click at [261, 303] on link "Gate Instructions" at bounding box center [264, 305] width 176 height 33
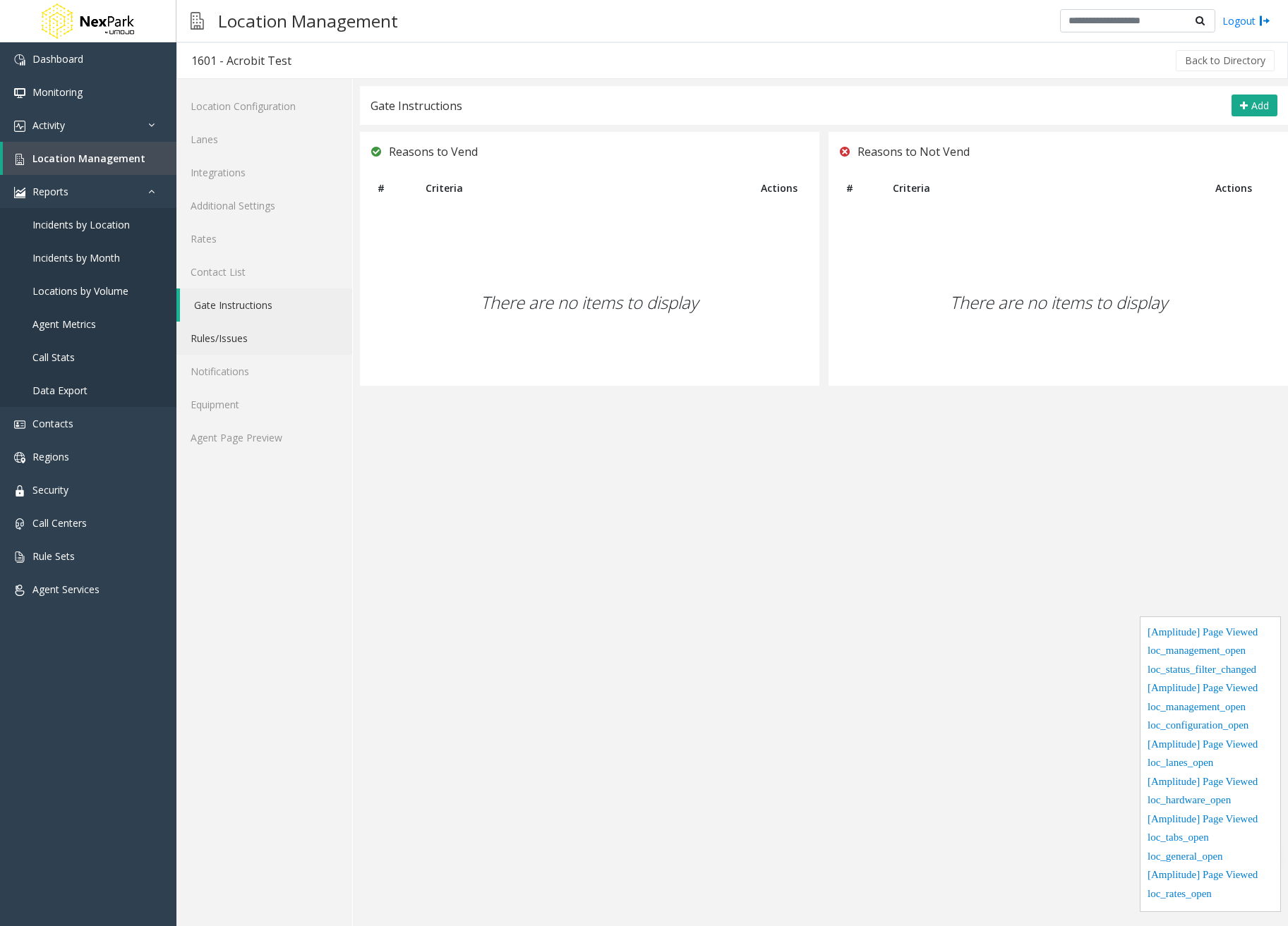
click at [253, 330] on link "Rules/Issues" at bounding box center [264, 338] width 176 height 33
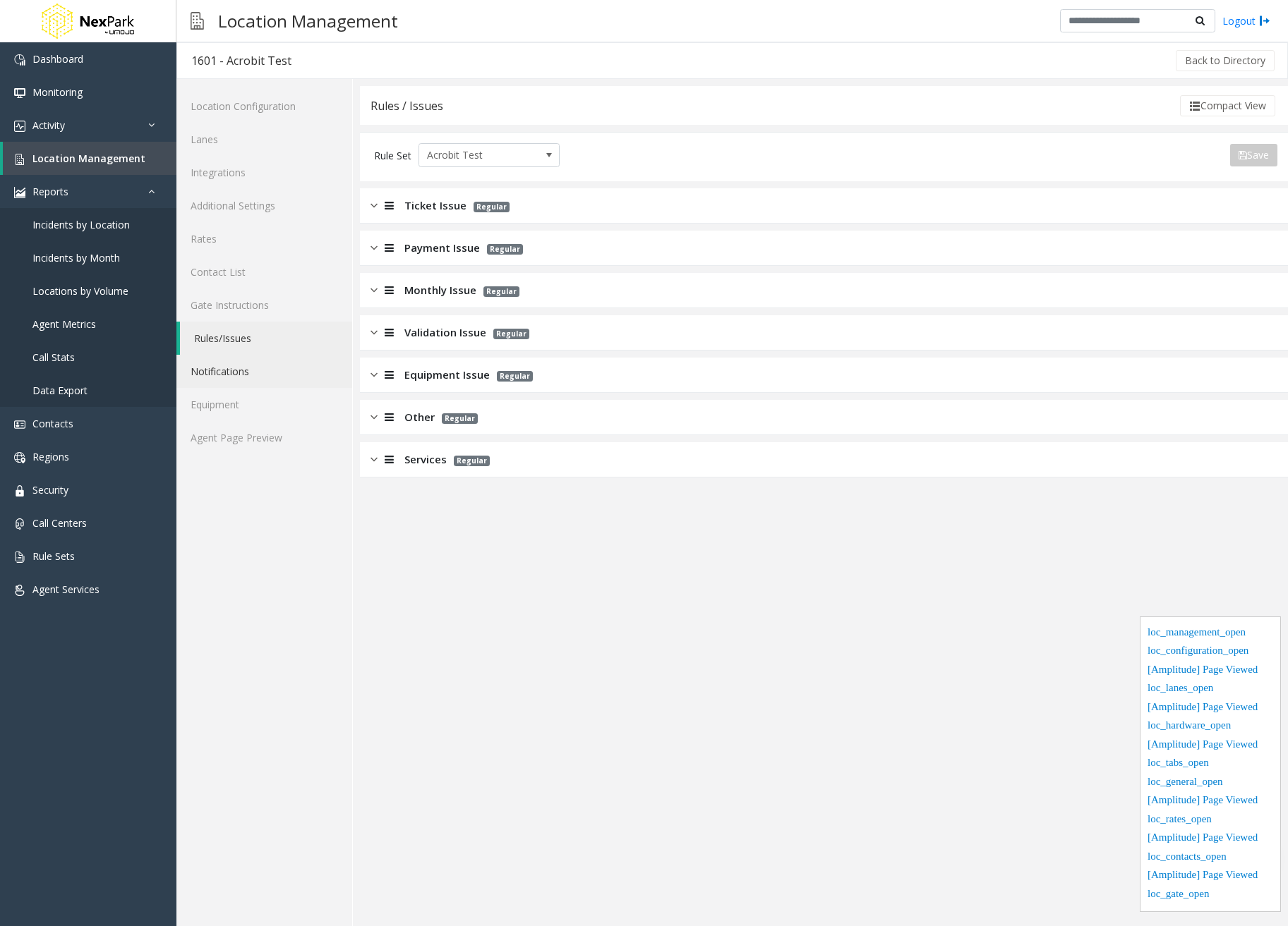
click at [244, 383] on link "Notifications" at bounding box center [264, 372] width 176 height 33
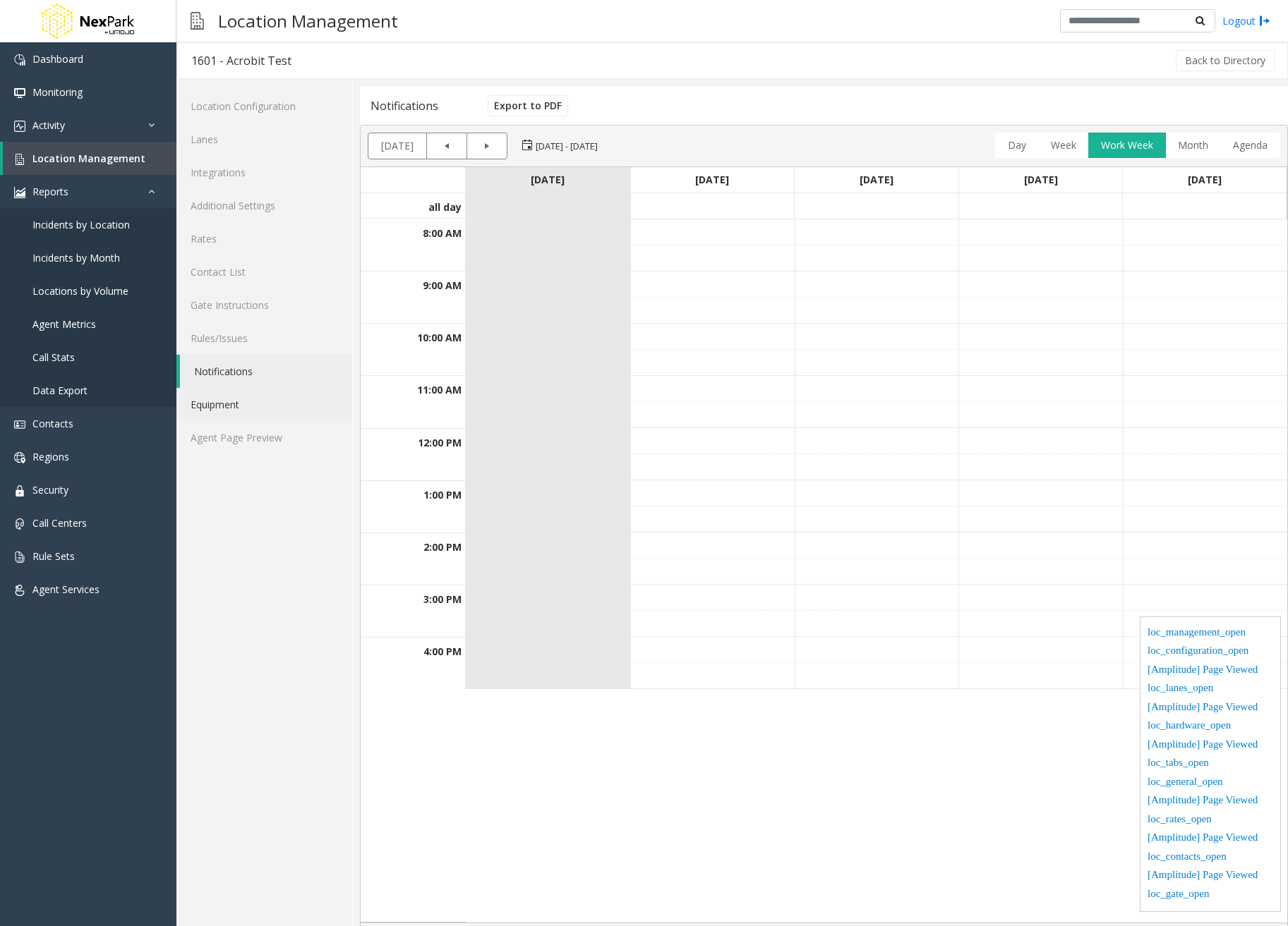
click at [247, 412] on link "Equipment" at bounding box center [264, 405] width 176 height 33
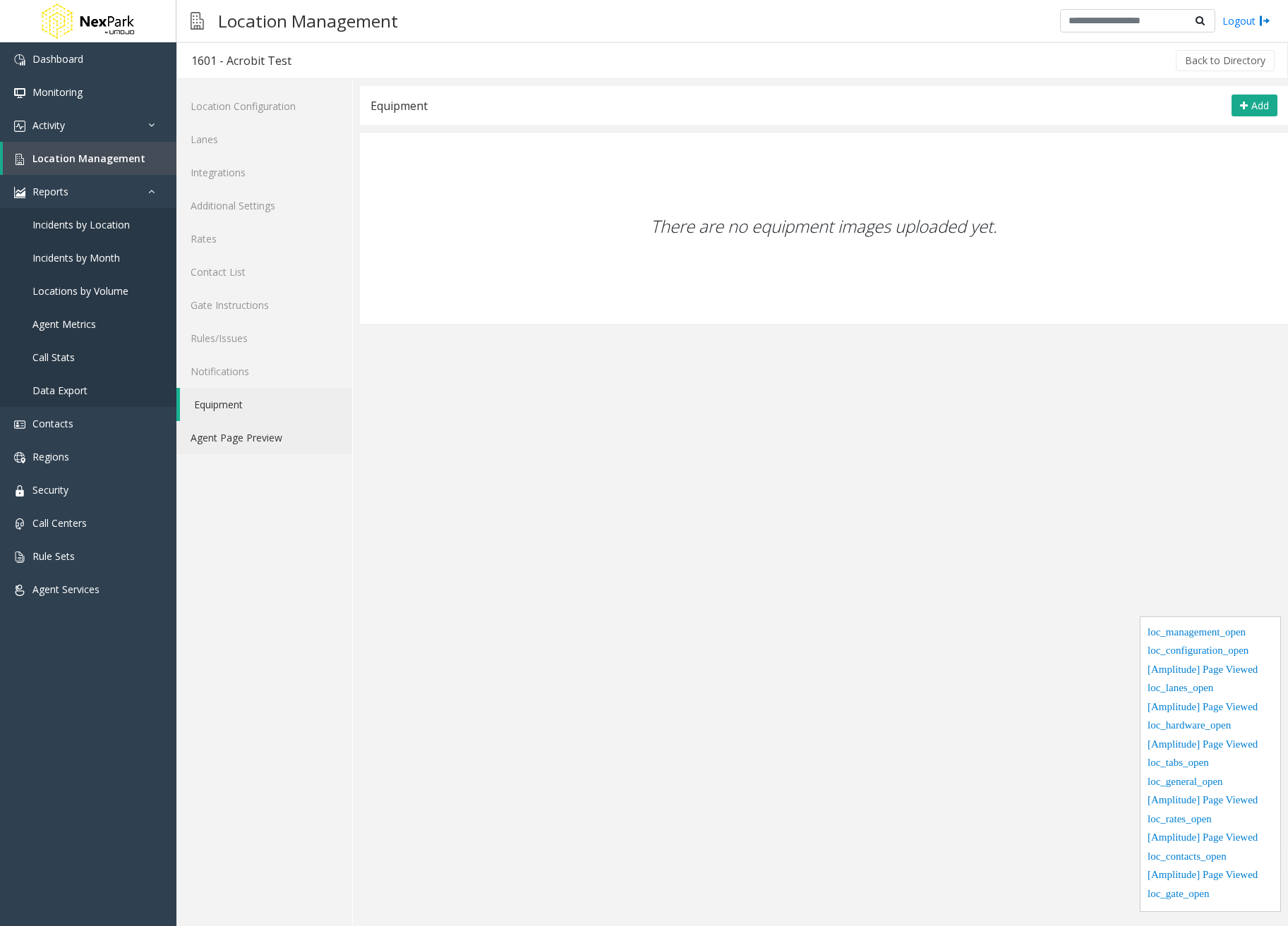
click at [250, 441] on link "Agent Page Preview" at bounding box center [264, 438] width 176 height 33
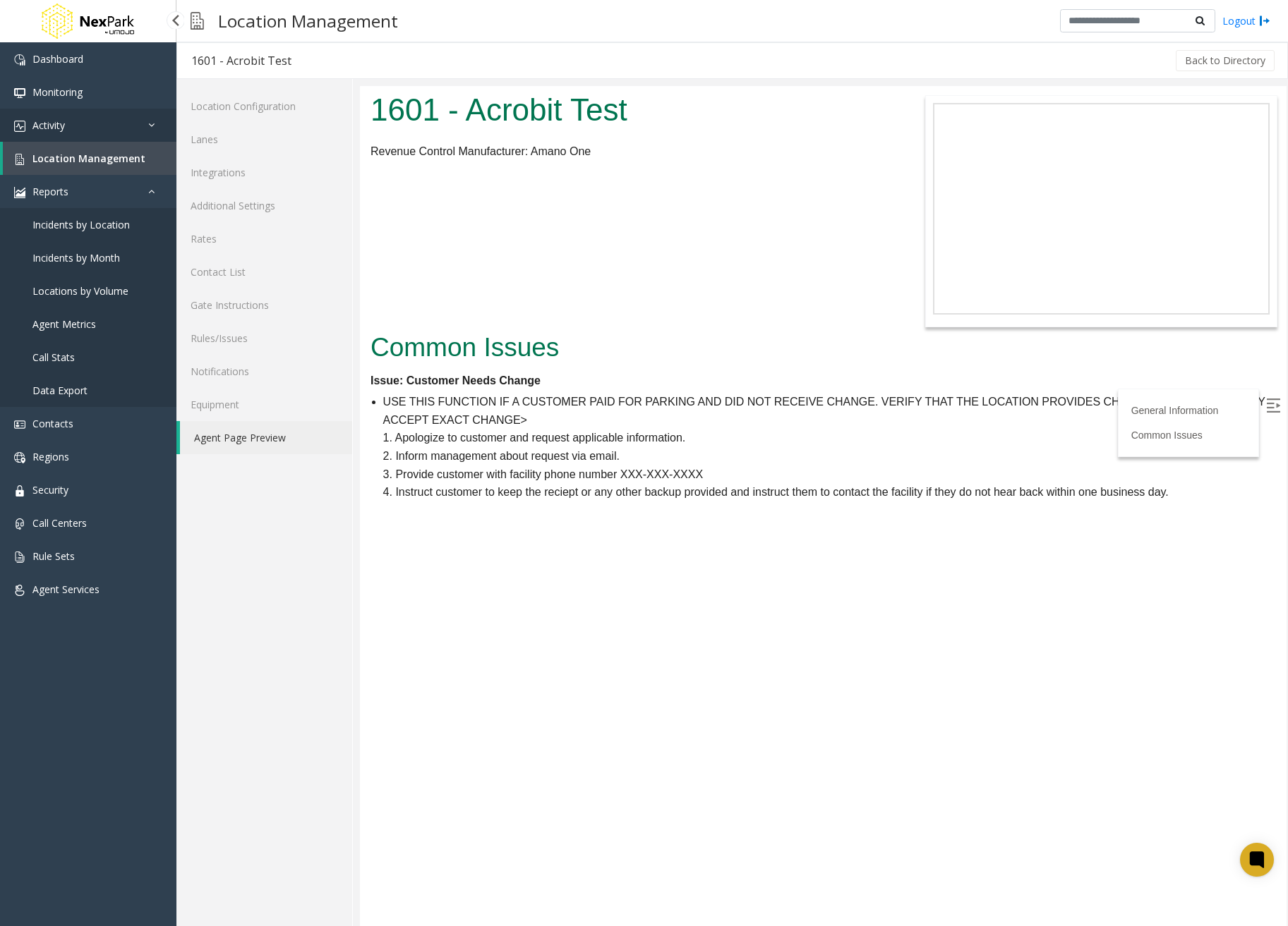
click at [87, 130] on link "Activity" at bounding box center [88, 125] width 176 height 33
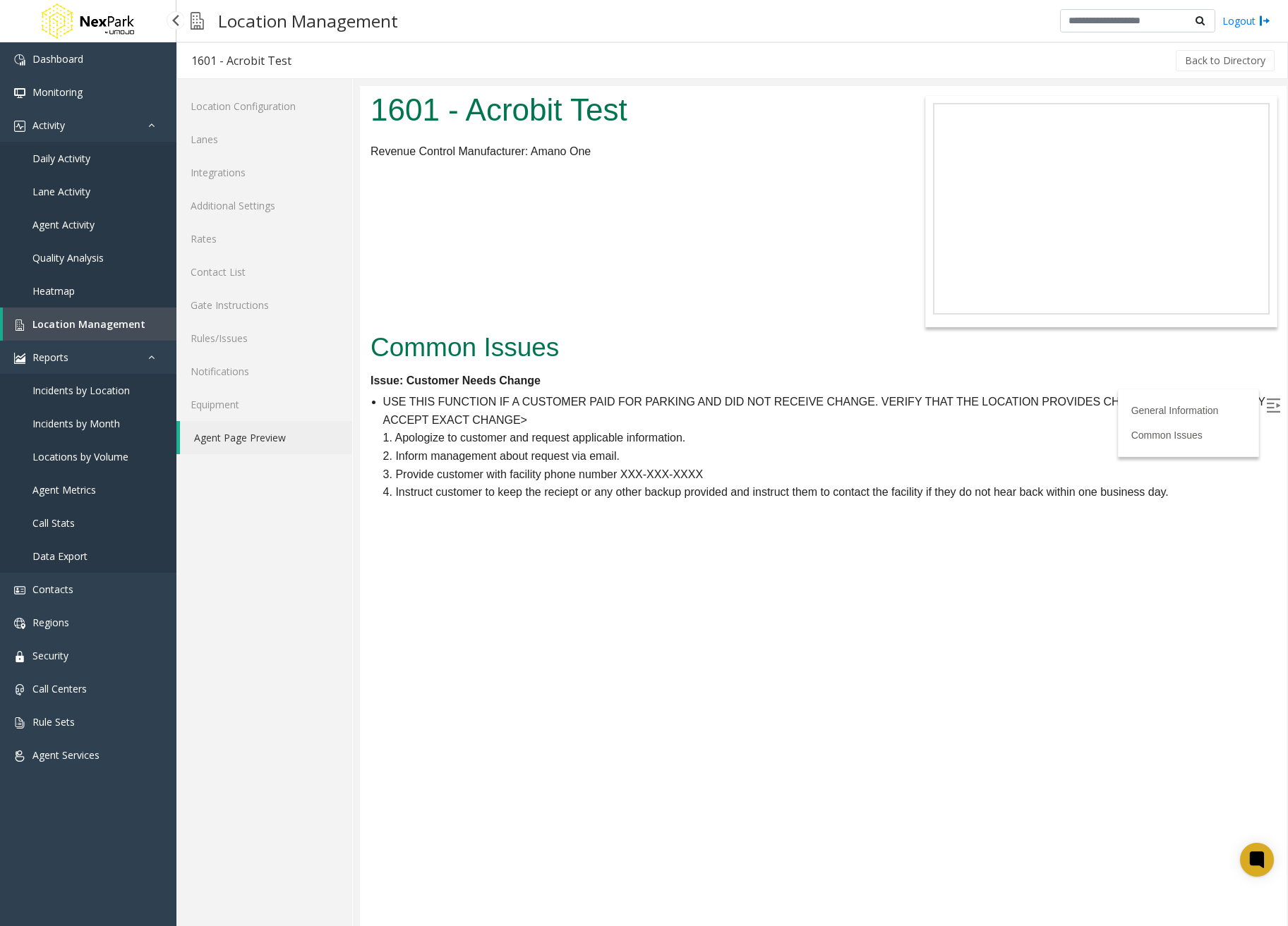
click at [79, 158] on span "Daily Activity" at bounding box center [60, 159] width 57 height 14
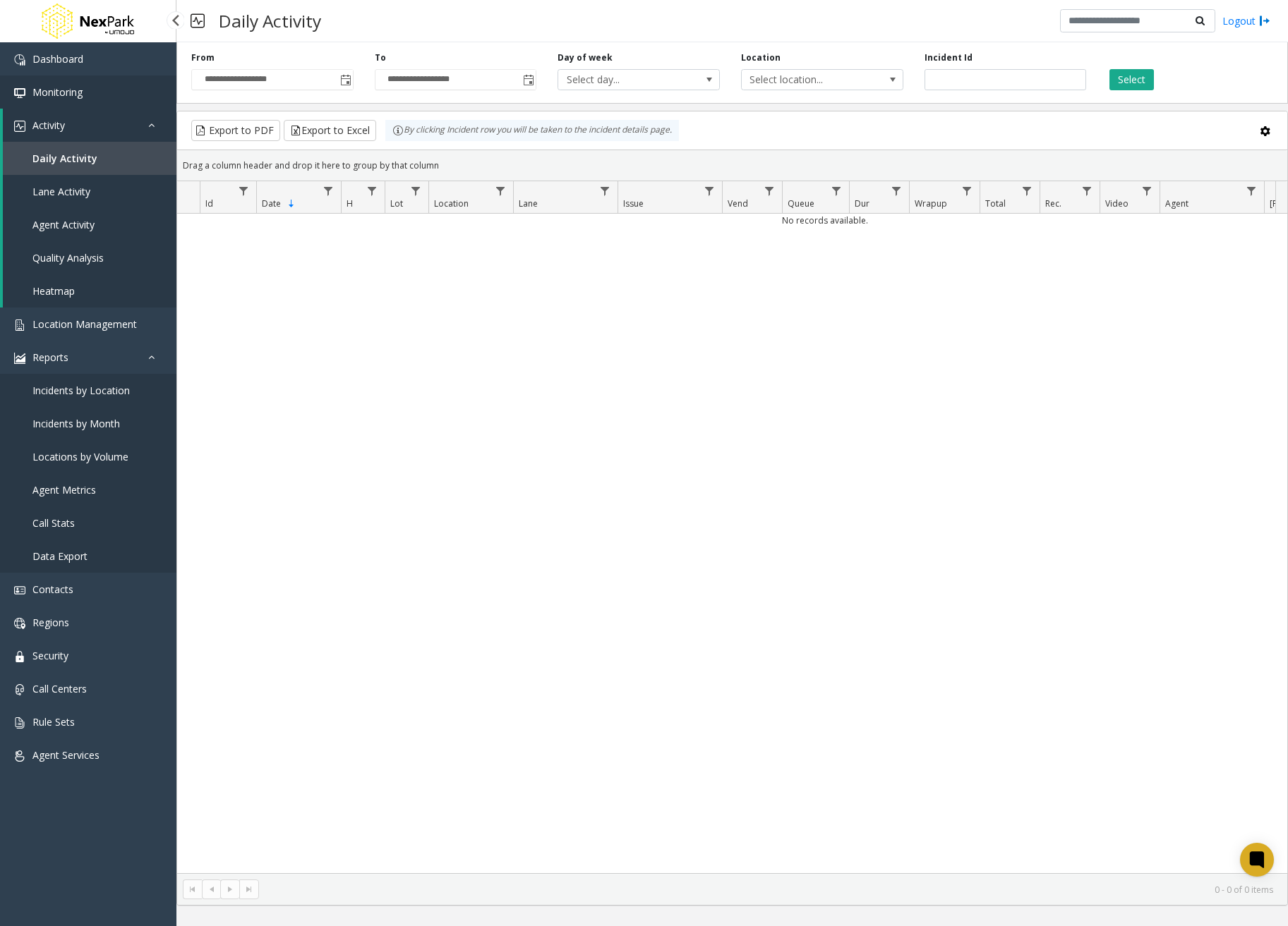
click at [109, 92] on link "Monitoring" at bounding box center [88, 92] width 176 height 33
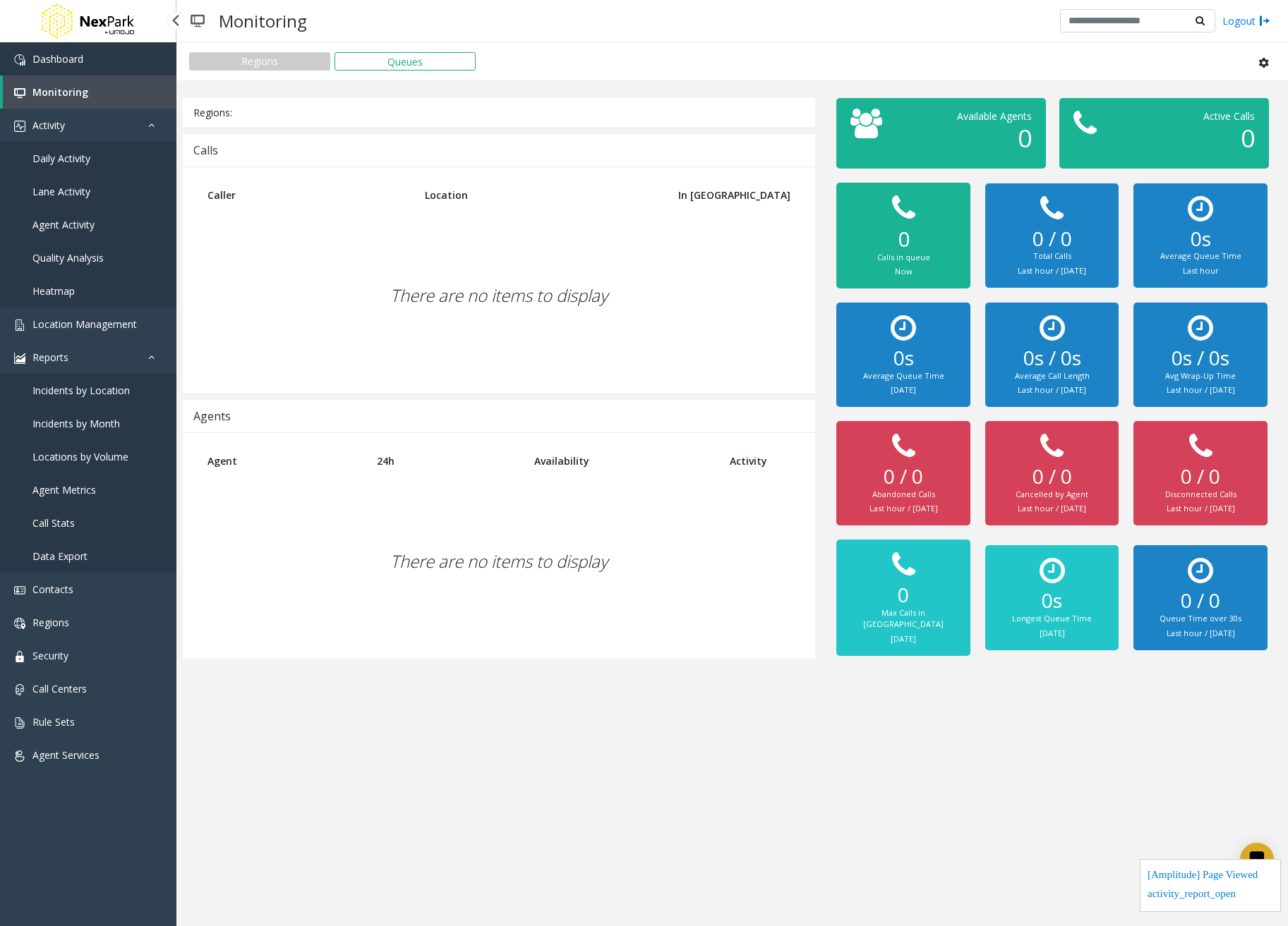
click at [109, 68] on link "Dashboard" at bounding box center [88, 59] width 176 height 33
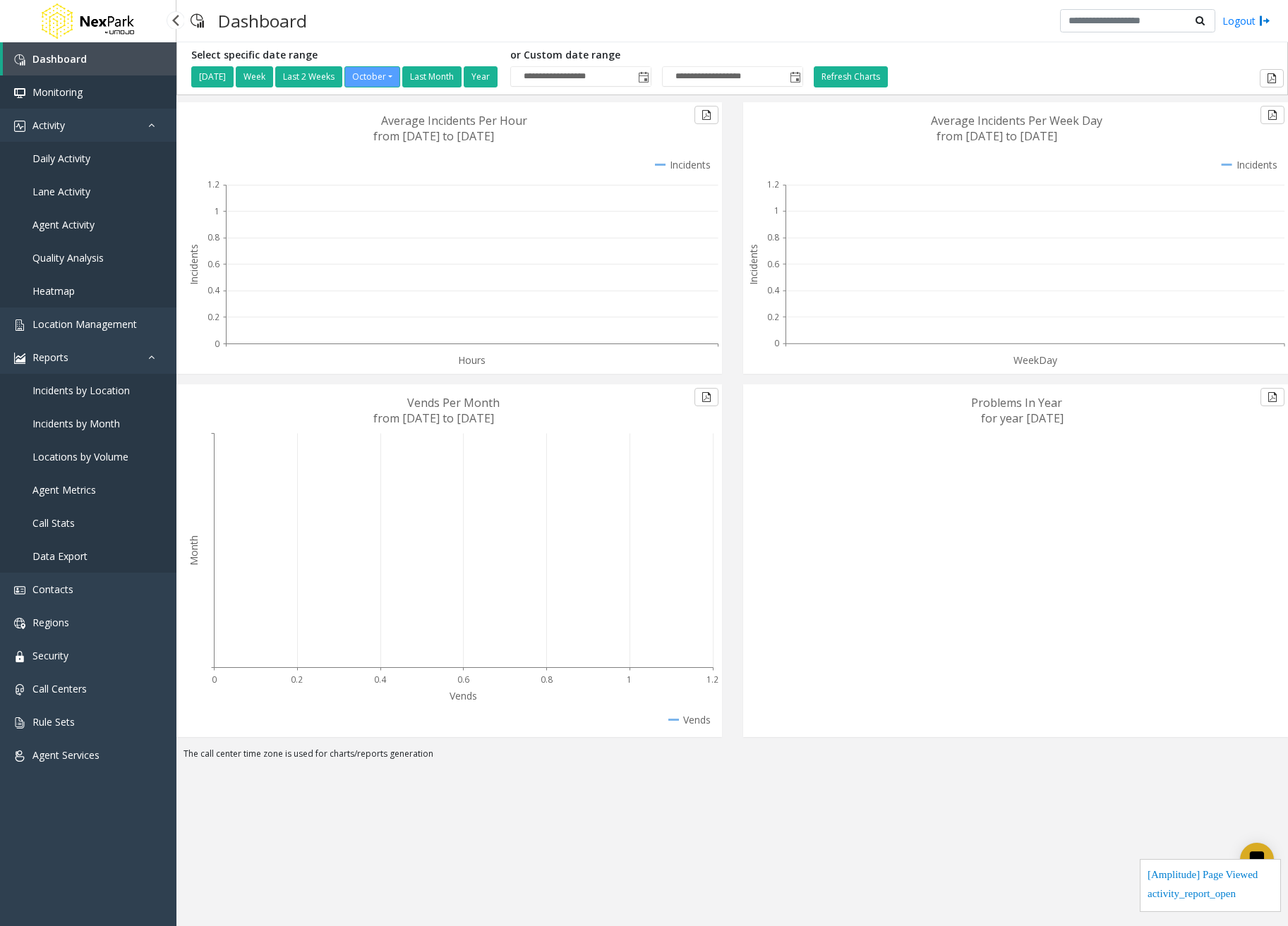
click at [101, 96] on link "Monitoring" at bounding box center [88, 92] width 176 height 33
